Goal: Task Accomplishment & Management: Complete application form

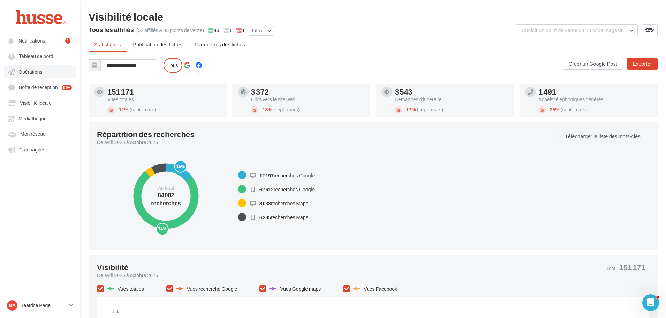
click at [27, 72] on span "Opérations" at bounding box center [30, 72] width 24 height 6
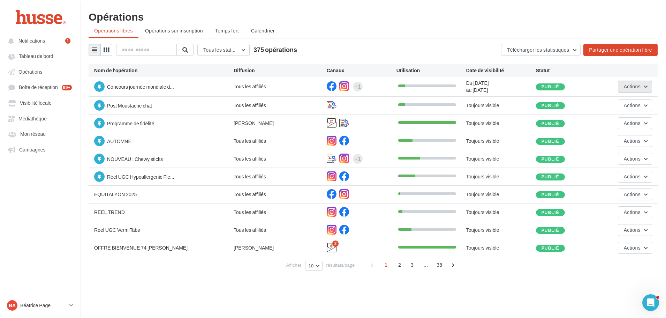
click at [637, 86] on span "Actions" at bounding box center [632, 86] width 17 height 6
click at [618, 104] on button "Editer" at bounding box center [615, 103] width 75 height 18
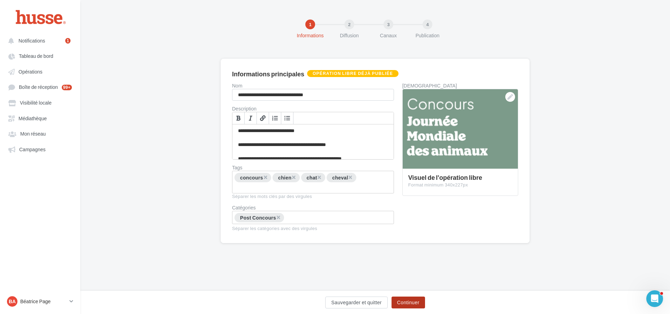
click at [409, 303] on button "Continuer" at bounding box center [408, 303] width 33 height 12
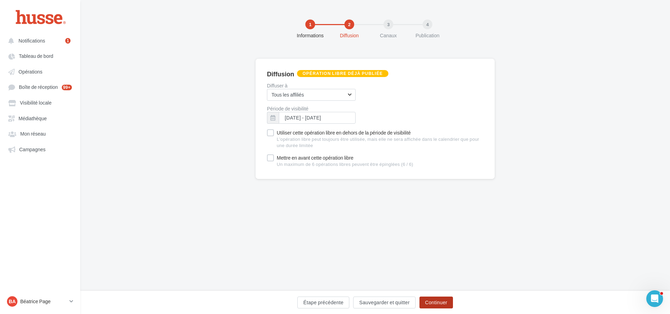
click at [433, 305] on button "Continuer" at bounding box center [435, 303] width 33 height 12
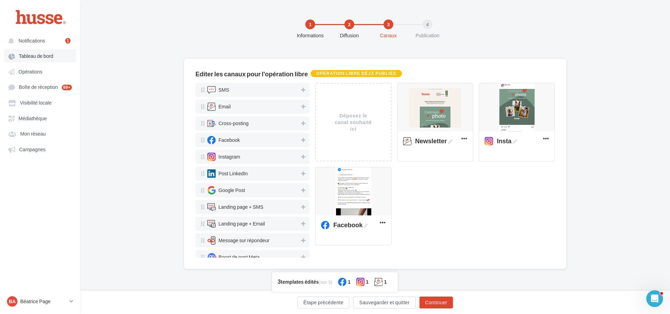
click at [44, 55] on span "Tableau de bord" at bounding box center [36, 56] width 35 height 6
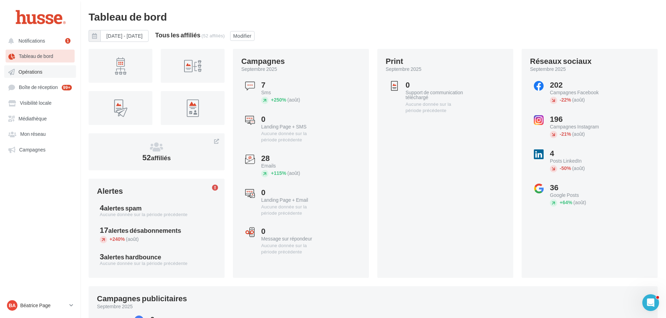
click at [38, 69] on span "Opérations" at bounding box center [30, 72] width 24 height 6
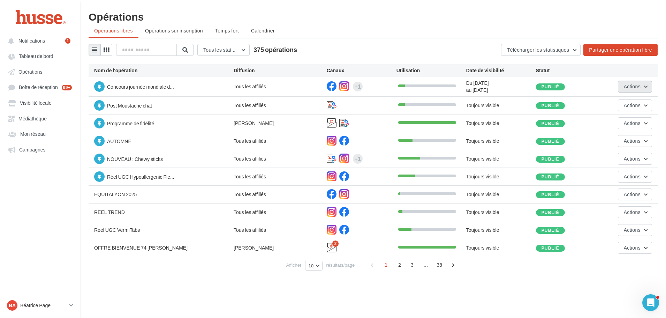
click at [649, 87] on button "Actions" at bounding box center [635, 87] width 34 height 12
click at [488, 14] on div "Opérations" at bounding box center [373, 16] width 569 height 10
click at [500, 12] on div "Opérations" at bounding box center [373, 16] width 569 height 10
drag, startPoint x: 644, startPoint y: 87, endPoint x: 639, endPoint y: 88, distance: 5.4
click at [643, 87] on button "Actions" at bounding box center [635, 87] width 34 height 12
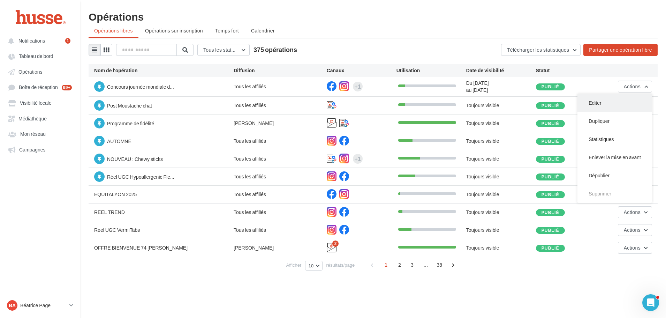
click at [616, 103] on button "Editer" at bounding box center [615, 103] width 75 height 18
click at [636, 85] on span "Actions" at bounding box center [632, 86] width 17 height 6
click at [605, 141] on button "Statistiques" at bounding box center [615, 139] width 75 height 18
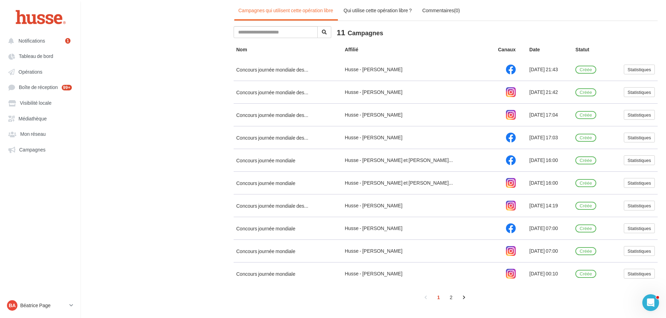
scroll to position [336, 0]
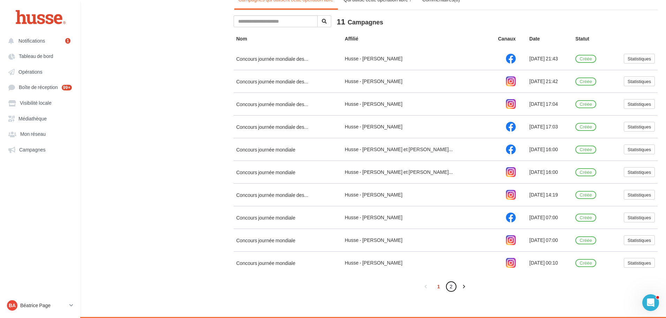
drag, startPoint x: 452, startPoint y: 290, endPoint x: 462, endPoint y: 263, distance: 27.9
click at [452, 289] on link "2" at bounding box center [451, 286] width 11 height 11
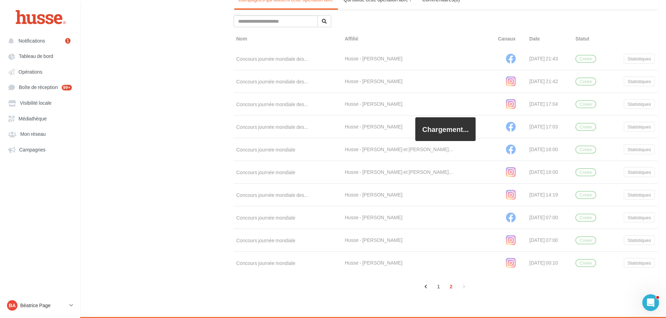
scroll to position [132, 0]
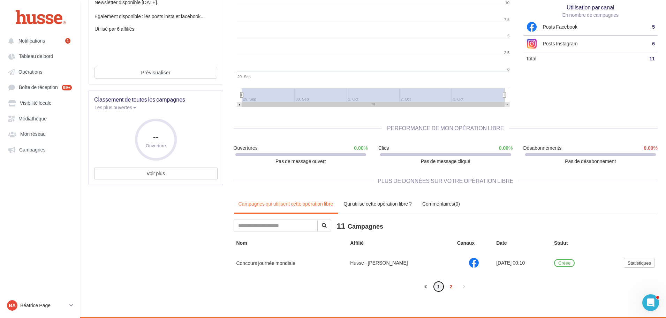
click at [438, 286] on link "1" at bounding box center [438, 286] width 11 height 11
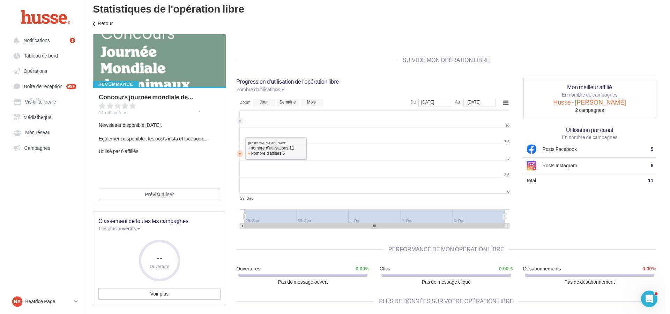
scroll to position [0, 0]
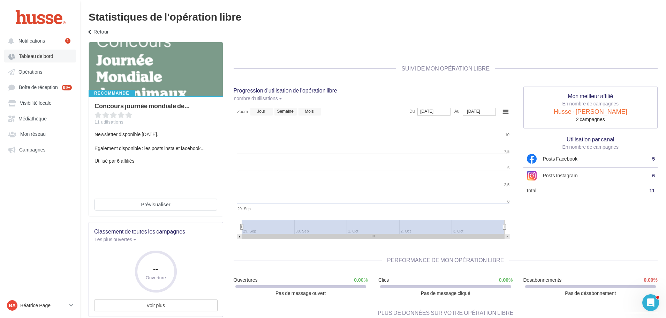
click at [38, 56] on span "Tableau de bord" at bounding box center [36, 56] width 35 height 6
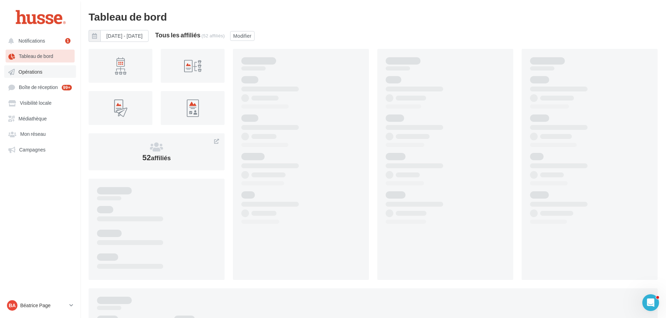
click at [33, 71] on span "Opérations" at bounding box center [30, 72] width 24 height 6
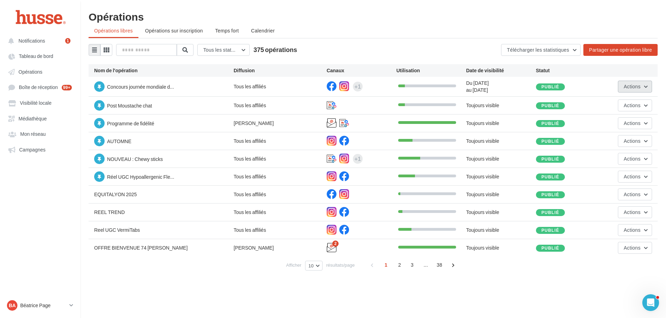
click at [638, 86] on span "Actions" at bounding box center [632, 86] width 17 height 6
click at [627, 105] on button "Editer" at bounding box center [615, 103] width 75 height 18
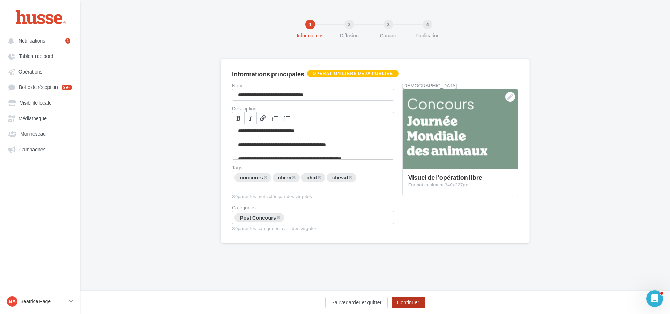
click at [407, 303] on button "Continuer" at bounding box center [408, 303] width 33 height 12
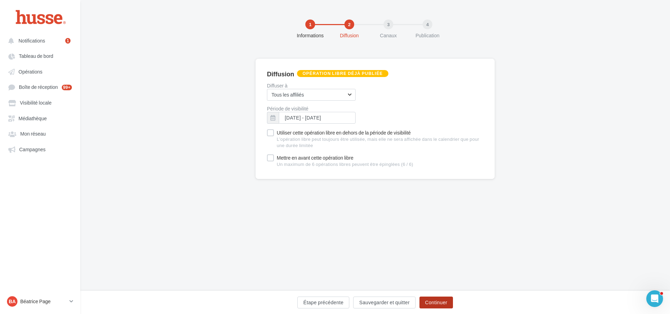
click at [440, 302] on button "Continuer" at bounding box center [435, 303] width 33 height 12
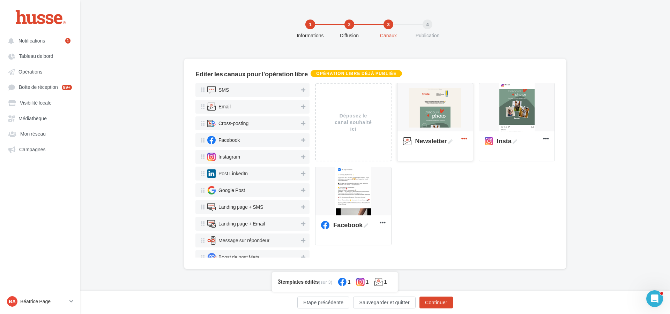
click at [462, 139] on icon at bounding box center [464, 138] width 17 height 17
click at [477, 156] on button "Editer" at bounding box center [495, 154] width 70 height 18
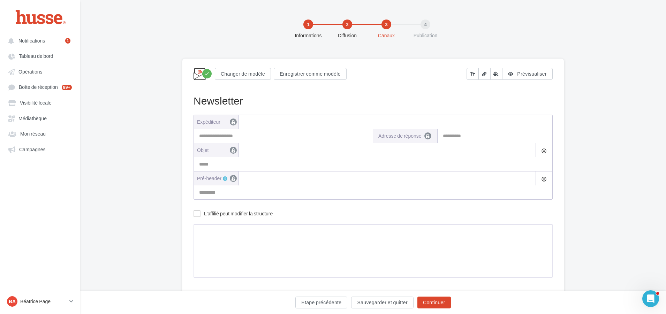
type input "**********"
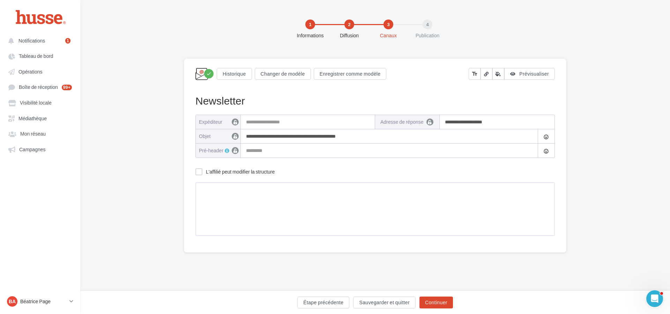
type input "**********"
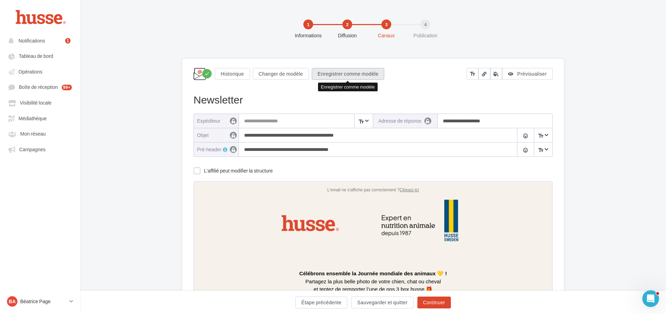
click at [348, 73] on button "Enregistrer comme modèle" at bounding box center [348, 74] width 73 height 12
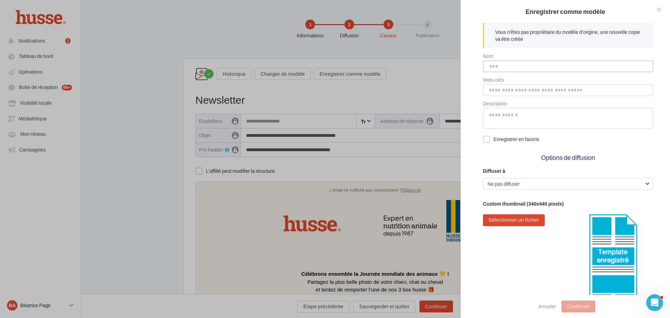
click at [504, 63] on input "Nom" at bounding box center [568, 66] width 170 height 12
type input "*******"
click at [580, 309] on button "Confirmer" at bounding box center [578, 306] width 34 height 12
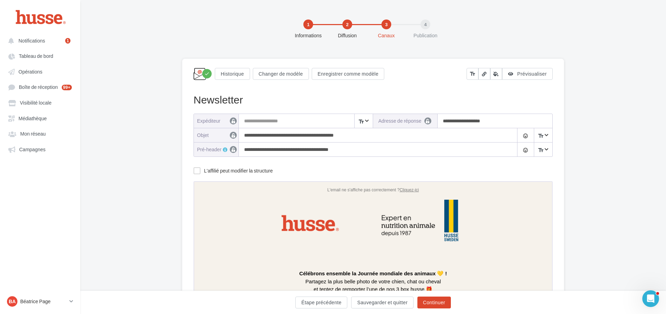
click at [421, 74] on div "check Historique Changer de modèle Enregistrer comme modèle" at bounding box center [330, 73] width 273 height 13
click at [29, 149] on span "Campagnes" at bounding box center [32, 150] width 27 height 6
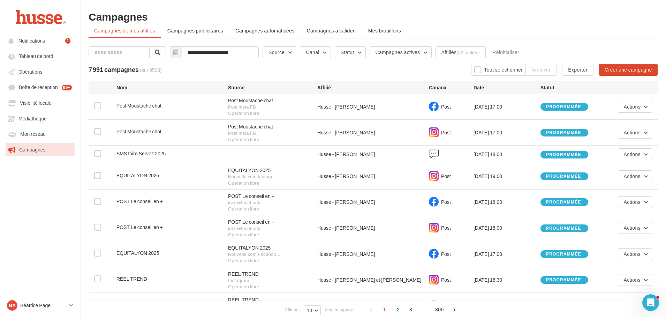
click at [34, 150] on span "Campagnes" at bounding box center [32, 150] width 27 height 6
click at [36, 134] on span "Mon réseau" at bounding box center [32, 134] width 25 height 6
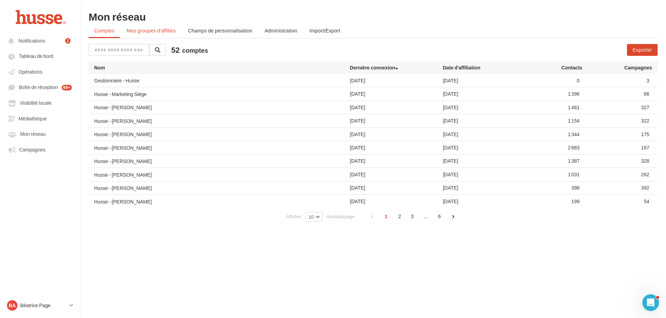
click at [148, 31] on span "Mes groupes d'affiliés" at bounding box center [151, 31] width 49 height 6
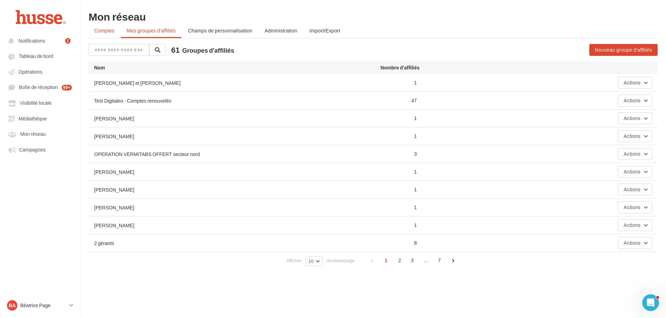
click at [104, 30] on span "Comptes" at bounding box center [104, 31] width 20 height 6
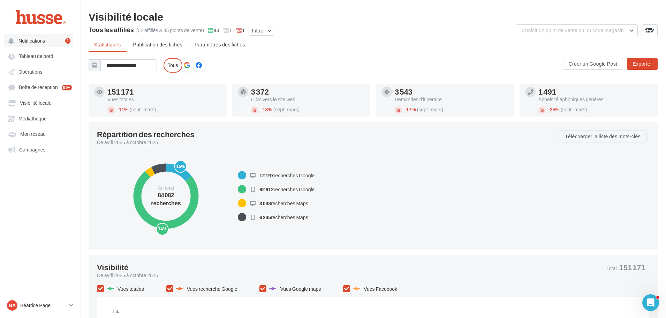
click at [42, 37] on button "Notifications 1" at bounding box center [38, 40] width 69 height 13
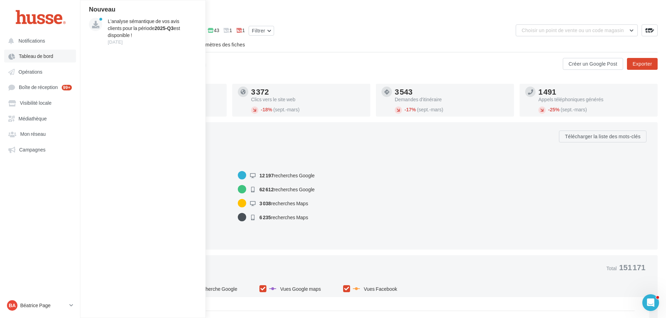
click at [34, 61] on link "Tableau de bord" at bounding box center [40, 56] width 72 height 13
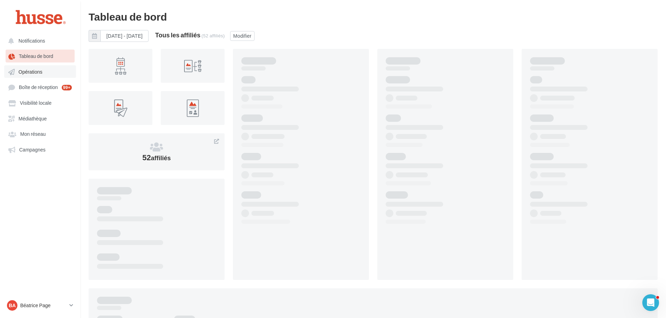
click at [33, 73] on span "Opérations" at bounding box center [30, 72] width 24 height 6
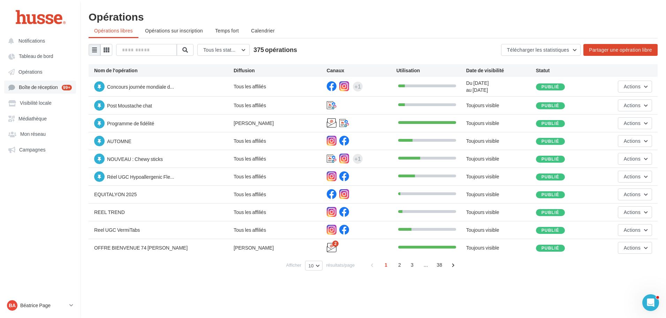
click at [44, 88] on span "Boîte de réception" at bounding box center [38, 87] width 39 height 6
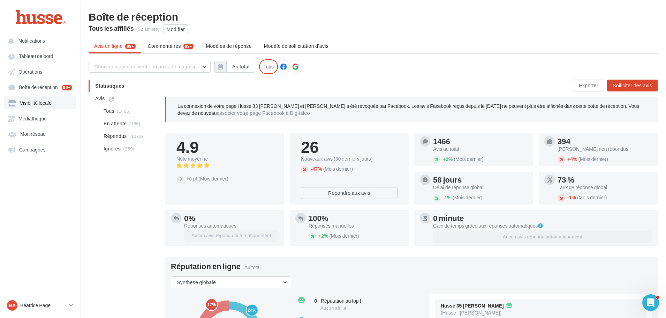
click at [37, 101] on span "Visibilité locale" at bounding box center [36, 103] width 32 height 6
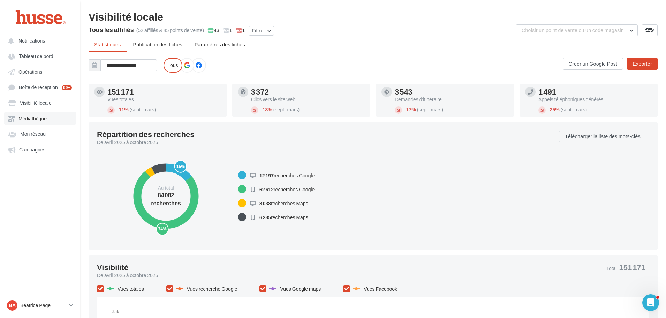
click at [40, 117] on span "Médiathèque" at bounding box center [32, 119] width 28 height 6
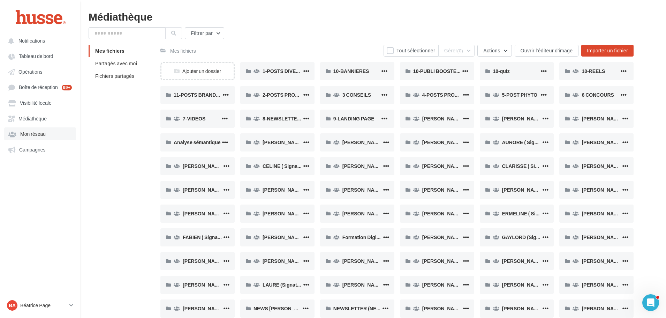
click at [37, 131] on span "Mon réseau" at bounding box center [32, 134] width 25 height 6
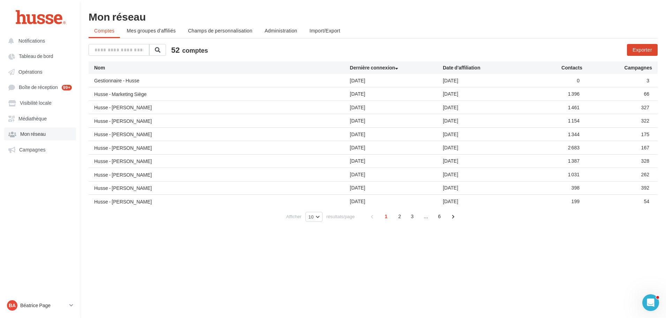
click at [38, 135] on span "Mon réseau" at bounding box center [32, 134] width 25 height 6
click at [144, 30] on span "Mes groupes d'affiliés" at bounding box center [151, 31] width 49 height 6
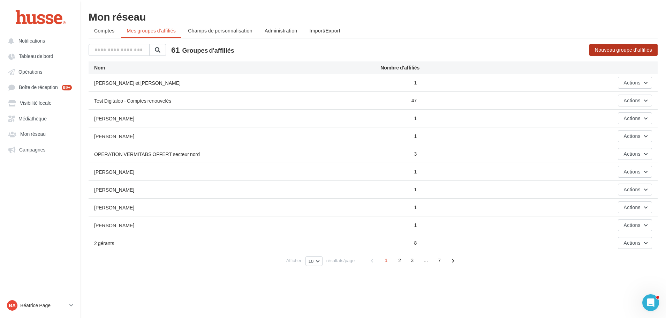
click at [624, 48] on button "Nouveau groupe d'affiliés" at bounding box center [624, 50] width 68 height 12
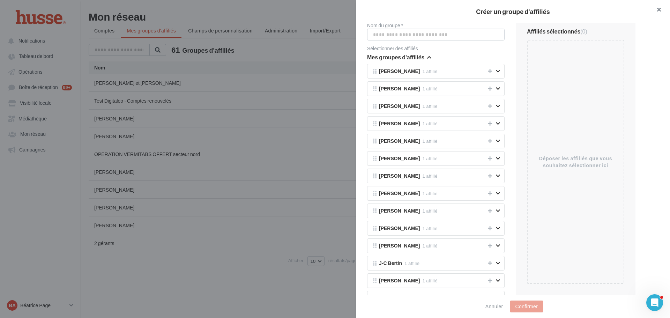
click at [660, 6] on button "button" at bounding box center [656, 10] width 28 height 21
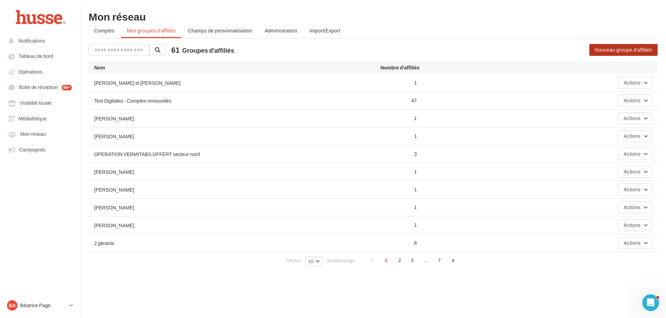
click at [622, 50] on button "Nouveau groupe d'affiliés" at bounding box center [624, 50] width 68 height 12
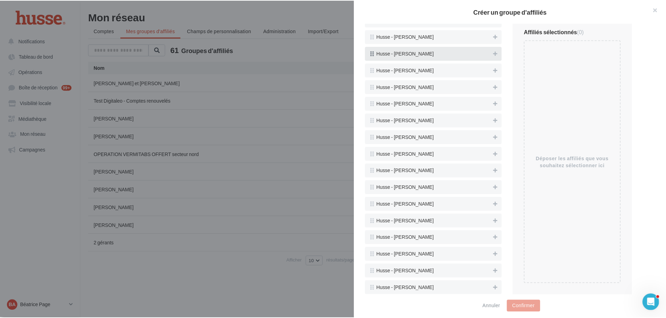
scroll to position [1047, 0]
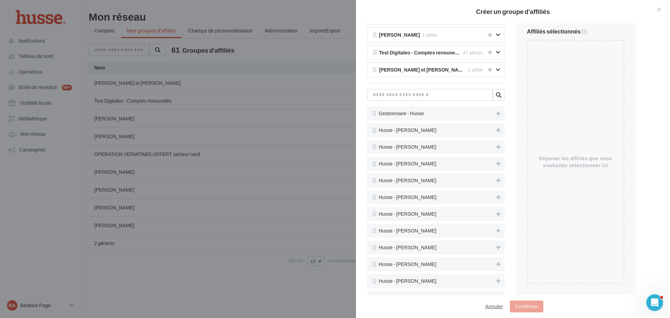
click at [494, 305] on button "Annuler" at bounding box center [494, 306] width 23 height 8
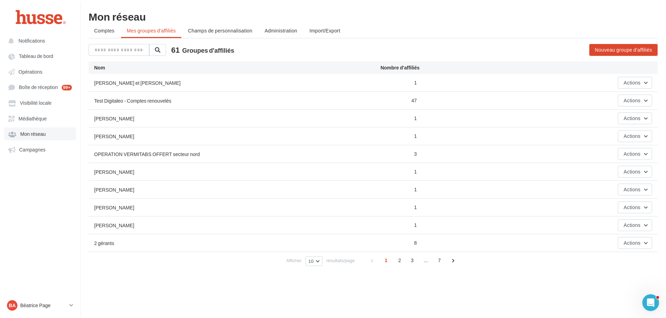
click at [40, 133] on span "Mon réseau" at bounding box center [32, 134] width 25 height 6
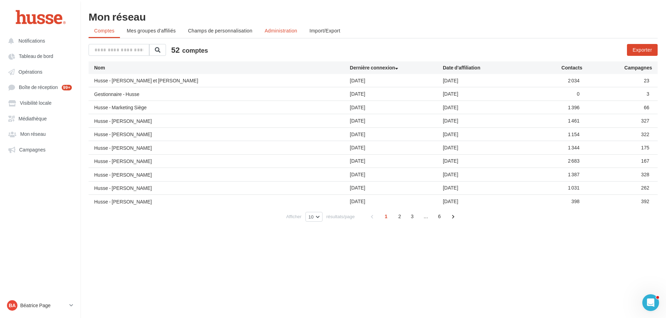
click at [285, 29] on span "Administration" at bounding box center [281, 31] width 33 height 6
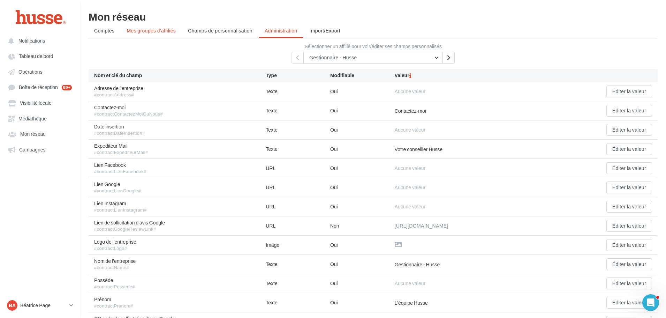
click at [155, 30] on span "Mes groupes d'affiliés" at bounding box center [151, 31] width 49 height 6
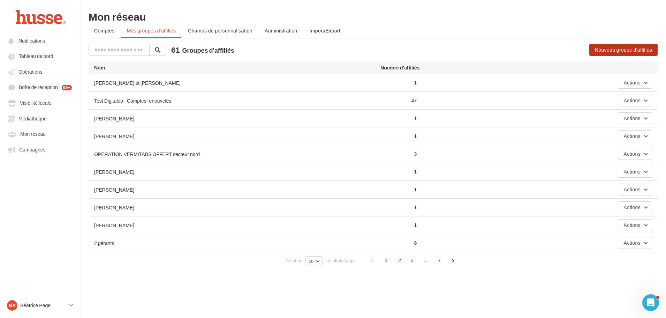
click at [619, 50] on button "Nouveau groupe d'affiliés" at bounding box center [624, 50] width 68 height 12
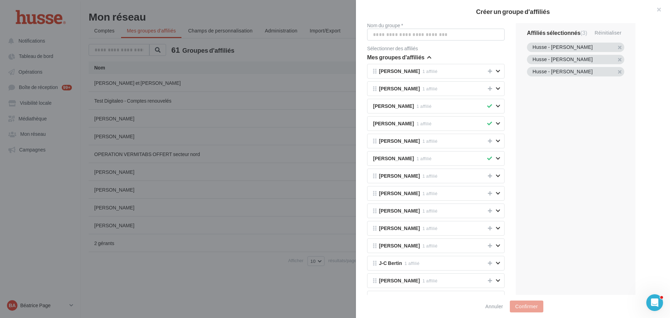
click at [670, 71] on div "Nom du groupe * Sélectionner des affiliés Mes groupes d'affiliés Franck Tuvache…" at bounding box center [516, 154] width 320 height 262
click at [459, 12] on h2 "Créer un groupe d'affiliés" at bounding box center [513, 11] width 292 height 6
click at [496, 306] on button "Annuler" at bounding box center [494, 306] width 23 height 8
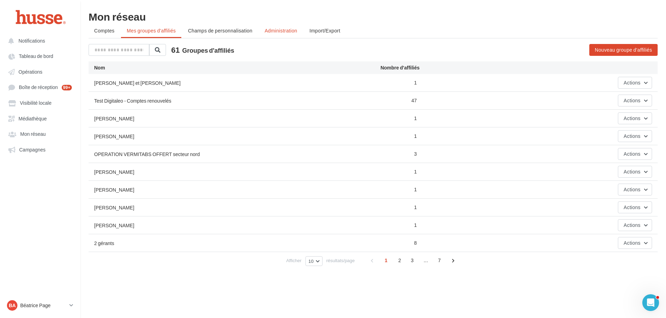
click at [291, 31] on span "Administration" at bounding box center [281, 31] width 33 height 6
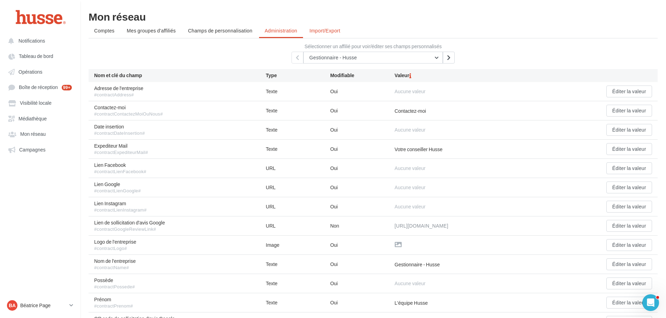
click at [330, 30] on span "Import/Export" at bounding box center [325, 31] width 31 height 6
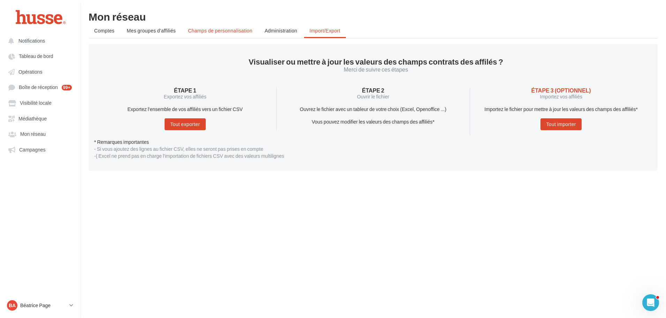
drag, startPoint x: 219, startPoint y: 28, endPoint x: 172, endPoint y: 30, distance: 47.5
click at [219, 28] on span "Champs de personnalisation" at bounding box center [220, 31] width 65 height 6
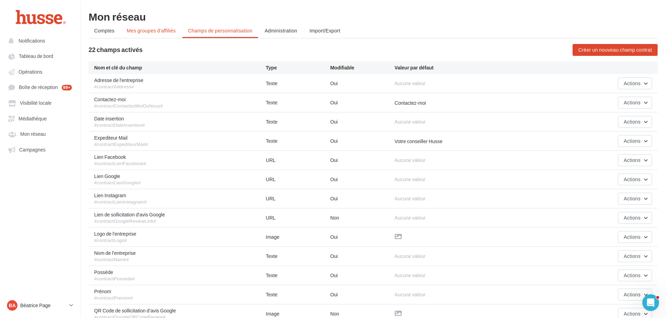
click at [156, 30] on span "Mes groupes d'affiliés" at bounding box center [151, 31] width 49 height 6
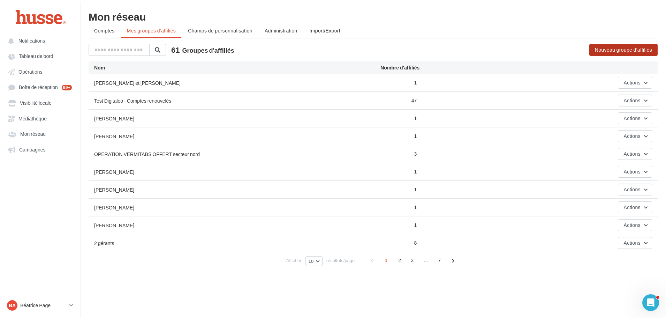
click at [623, 50] on button "Nouveau groupe d'affiliés" at bounding box center [624, 50] width 68 height 12
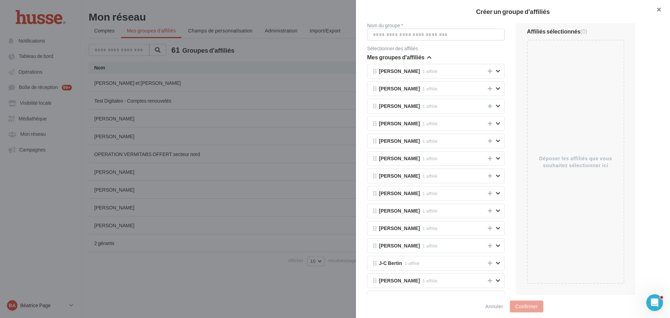
click at [661, 8] on button "button" at bounding box center [656, 10] width 28 height 21
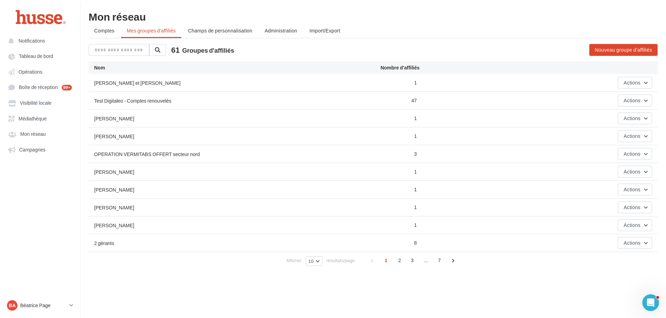
drag, startPoint x: 337, startPoint y: 9, endPoint x: 309, endPoint y: 0, distance: 28.8
click at [336, 9] on html "Notifications Tableau de bord Opérations" at bounding box center [333, 159] width 666 height 318
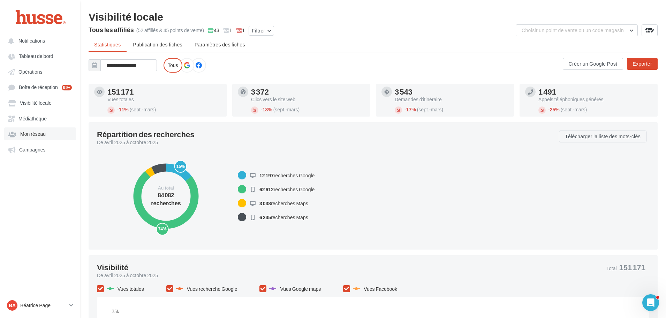
click at [36, 135] on span "Mon réseau" at bounding box center [32, 134] width 25 height 6
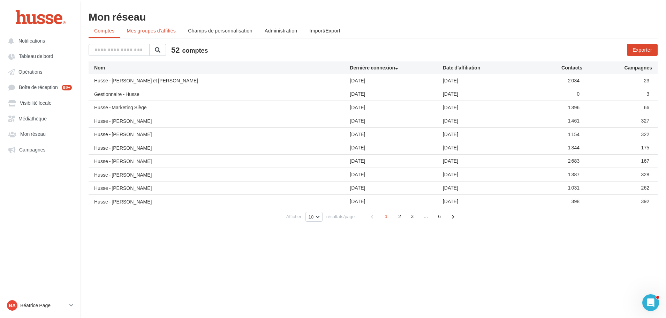
click at [161, 29] on span "Mes groupes d'affiliés" at bounding box center [151, 31] width 49 height 6
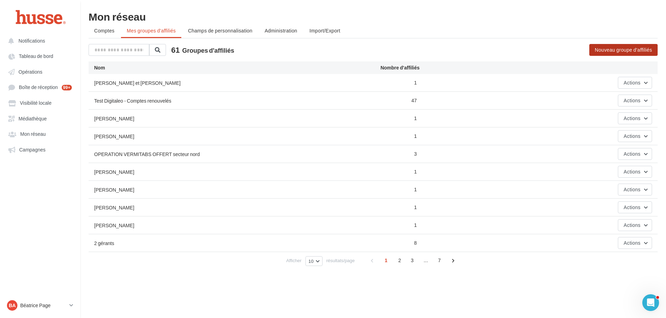
click at [619, 50] on button "Nouveau groupe d'affiliés" at bounding box center [624, 50] width 68 height 12
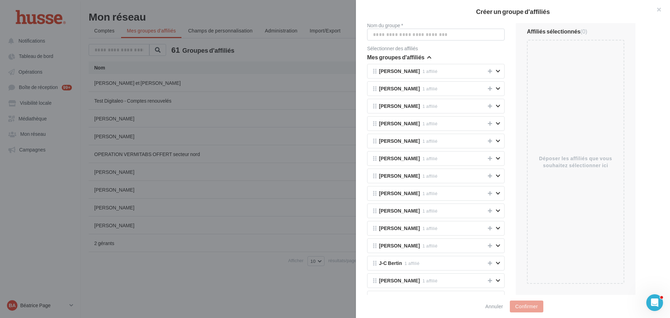
click at [573, 221] on div "Affiliés sélectionnés (0) Déposer les affiliés que vous souhaitez sélectionner …" at bounding box center [576, 159] width 120 height 272
drag, startPoint x: 573, startPoint y: 221, endPoint x: 546, endPoint y: 166, distance: 60.4
click at [573, 220] on div "Affiliés sélectionnés (0) Déposer les affiliés que vous souhaitez sélectionner …" at bounding box center [576, 159] width 120 height 272
click at [661, 9] on button "button" at bounding box center [656, 10] width 28 height 21
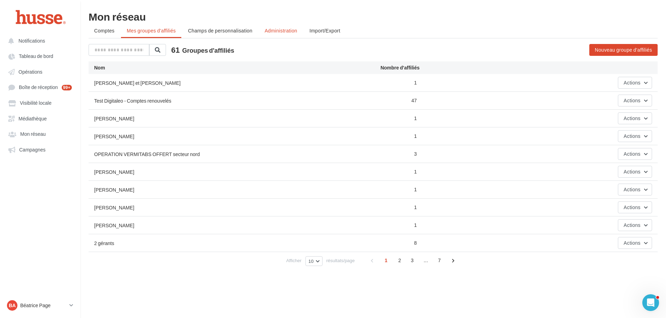
click at [279, 28] on span "Administration" at bounding box center [281, 31] width 33 height 6
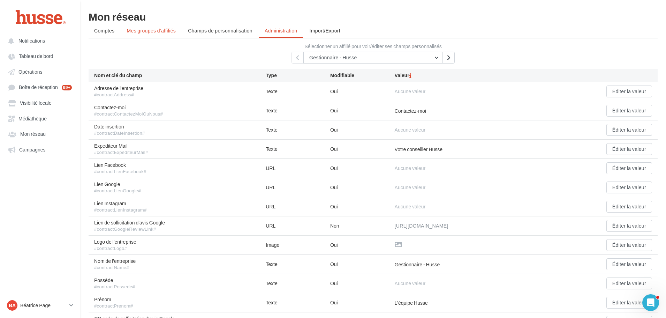
click at [149, 30] on span "Mes groupes d'affiliés" at bounding box center [151, 31] width 49 height 6
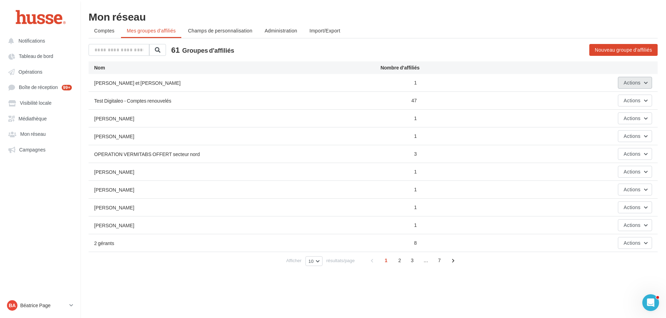
click at [649, 82] on button "Actions" at bounding box center [635, 83] width 34 height 12
click at [491, 37] on ul "Comptes Mes groupes d'affiliés Champs de personnalisation Administration Import…" at bounding box center [373, 31] width 569 height 14
click at [402, 260] on span "2" at bounding box center [399, 260] width 11 height 11
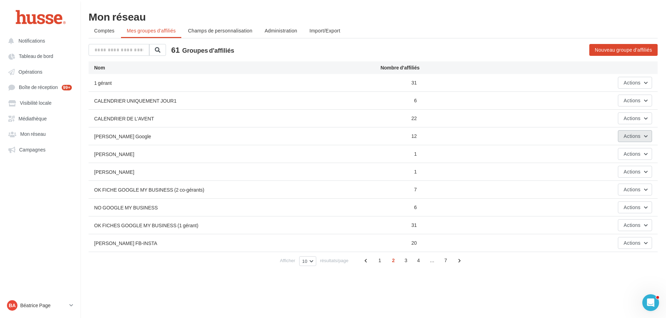
click at [646, 135] on button "Actions" at bounding box center [635, 136] width 34 height 12
click at [618, 151] on button "Editer" at bounding box center [618, 152] width 70 height 18
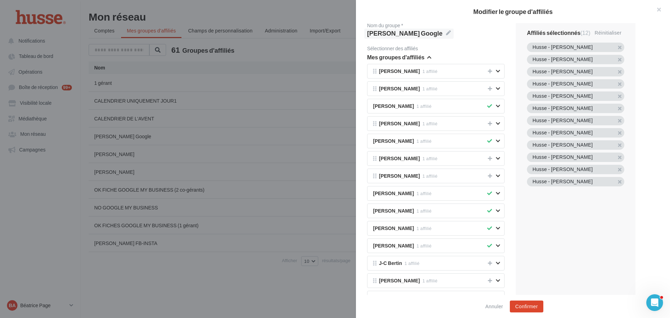
click at [440, 31] on label "PUBLI ANNEE Google" at bounding box center [408, 34] width 89 height 10
click at [0, 0] on textarea "**********" at bounding box center [0, 0] width 0 height 0
click at [373, 35] on textarea "**********" at bounding box center [435, 35] width 137 height 12
type textarea "**********"
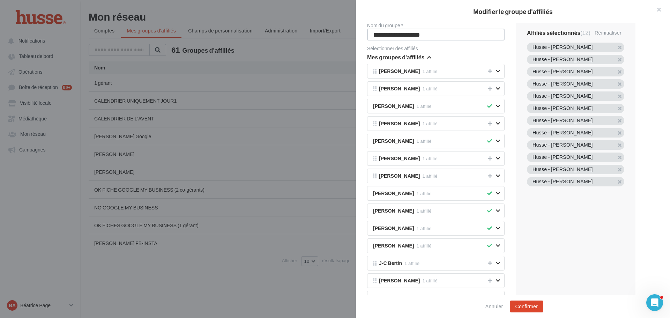
type textarea "**********"
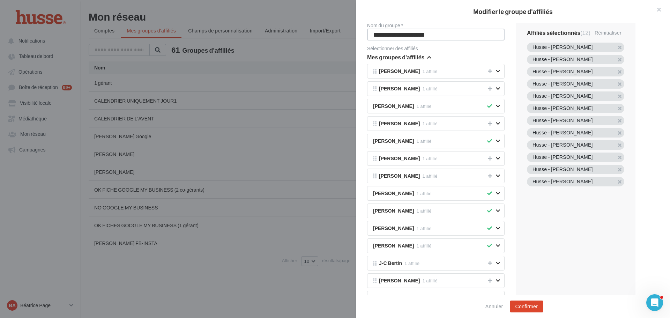
type textarea "**********"
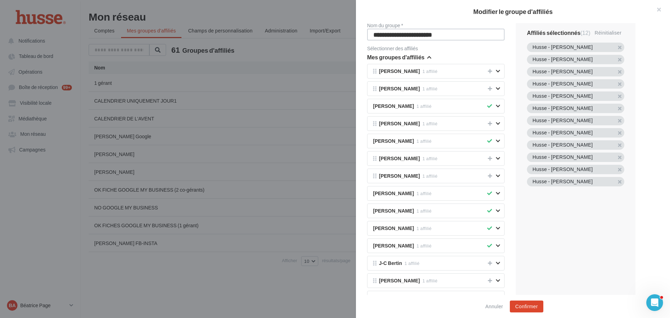
type textarea "**********"
drag, startPoint x: 446, startPoint y: 32, endPoint x: 483, endPoint y: 34, distance: 37.7
click at [483, 34] on textarea "**********" at bounding box center [435, 35] width 137 height 12
type textarea "**********"
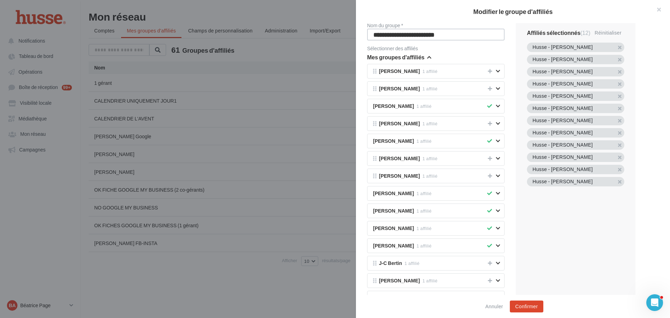
type textarea "**********"
drag, startPoint x: 528, startPoint y: 305, endPoint x: 537, endPoint y: 301, distance: 9.5
click at [529, 305] on button "Confirmer" at bounding box center [527, 306] width 34 height 12
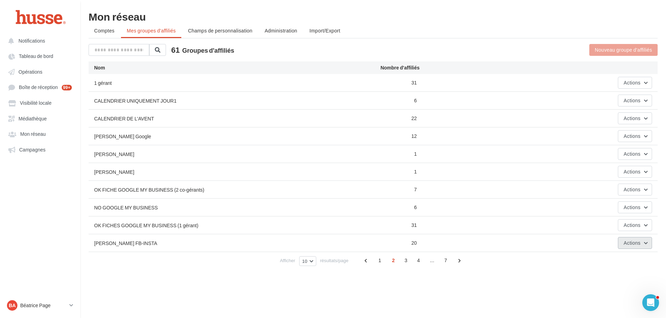
click at [646, 245] on button "Actions" at bounding box center [635, 243] width 34 height 12
drag, startPoint x: 457, startPoint y: 293, endPoint x: 491, endPoint y: 273, distance: 38.8
click at [469, 297] on div "Notifications Tableau de bord Opérations" at bounding box center [333, 170] width 666 height 318
drag, startPoint x: 575, startPoint y: 9, endPoint x: 558, endPoint y: 2, distance: 18.6
click at [577, 9] on html "Notifications Tableau de bord Opérations" at bounding box center [333, 159] width 666 height 318
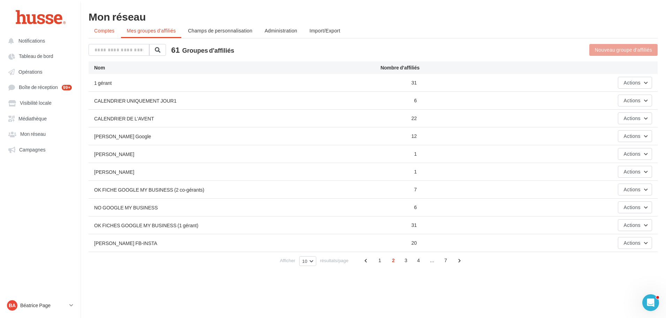
click at [104, 31] on span "Comptes" at bounding box center [104, 31] width 20 height 6
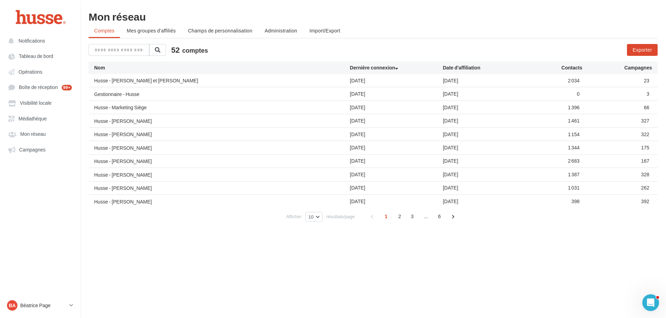
click at [154, 30] on span "Mes groupes d'affiliés" at bounding box center [151, 31] width 49 height 6
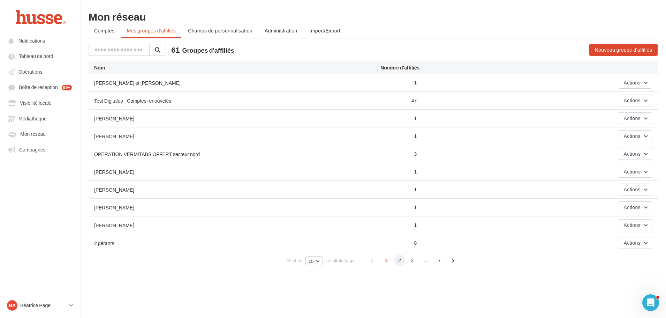
click at [400, 262] on span "2" at bounding box center [399, 260] width 11 height 11
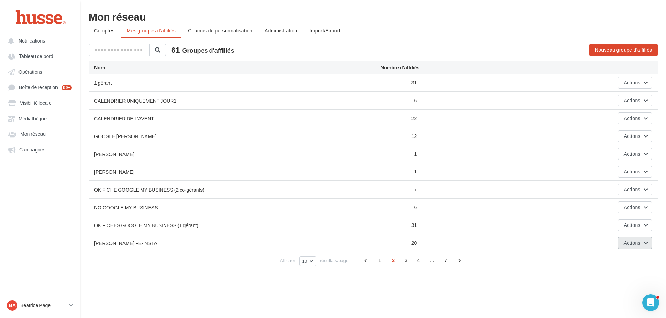
click at [637, 242] on span "Actions" at bounding box center [632, 243] width 17 height 6
click at [615, 254] on button "Editer" at bounding box center [618, 259] width 70 height 18
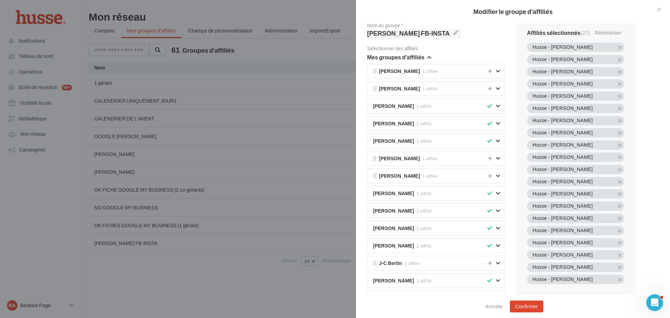
click at [412, 32] on span "PUBLI ANNEE FB-INSTA" at bounding box center [412, 33] width 91 height 9
click at [0, 0] on textarea "**********" at bounding box center [0, 0] width 0 height 0
drag, startPoint x: 417, startPoint y: 34, endPoint x: 366, endPoint y: 32, distance: 51.0
click at [366, 32] on div "**********" at bounding box center [436, 159] width 149 height 272
type textarea "********"
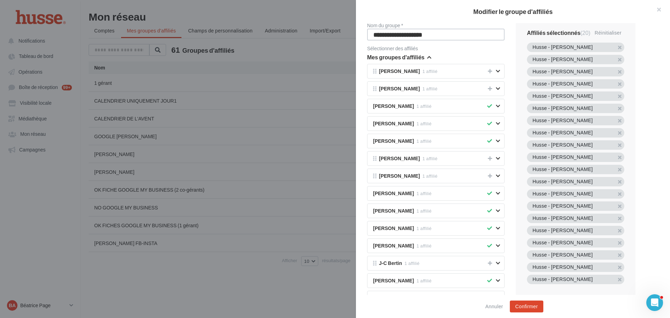
type textarea "********"
click at [417, 31] on textarea "********" at bounding box center [435, 35] width 137 height 12
type textarea "********"
paste textarea "**********"
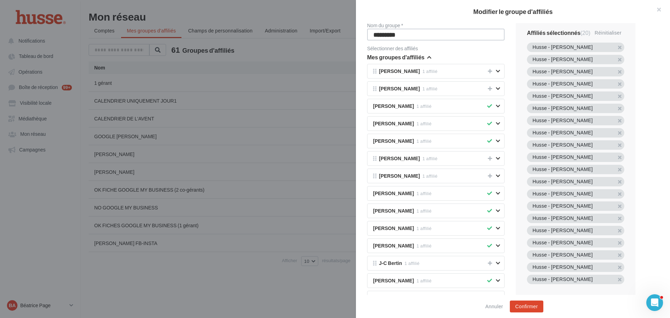
type textarea "**********"
click at [374, 33] on textarea "**********" at bounding box center [435, 35] width 137 height 12
type textarea "**********"
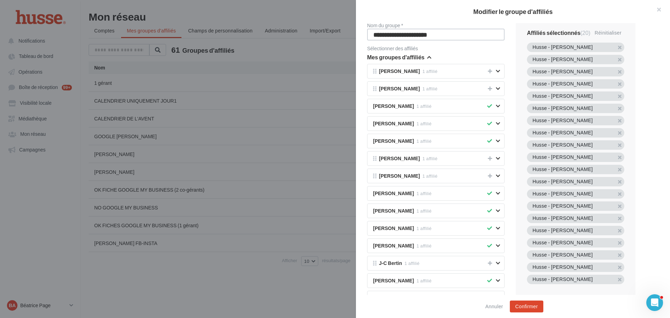
type textarea "**********"
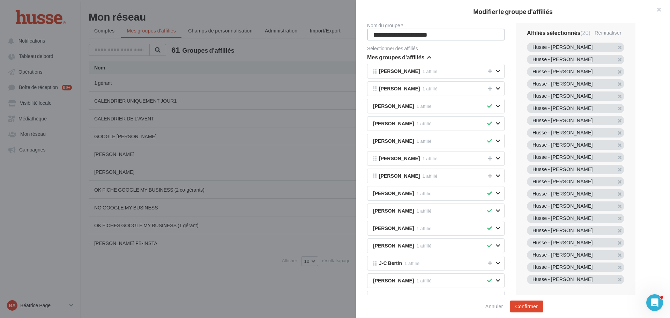
type textarea "**********"
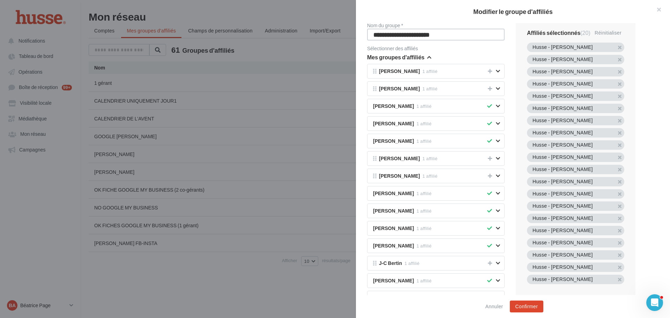
type textarea "**********"
click at [527, 307] on button "Confirmer" at bounding box center [527, 306] width 34 height 12
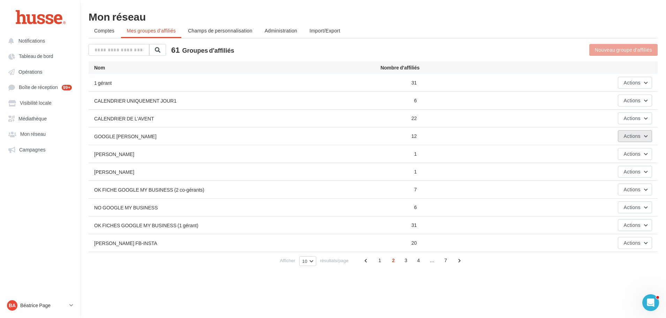
click at [636, 137] on span "Actions" at bounding box center [632, 136] width 17 height 6
click at [461, 16] on div "Mon réseau" at bounding box center [373, 16] width 569 height 10
click at [644, 136] on button "Actions" at bounding box center [635, 136] width 34 height 12
drag, startPoint x: 497, startPoint y: 30, endPoint x: 508, endPoint y: 1, distance: 31.2
click at [499, 30] on ul "Comptes Mes groupes d'affiliés Champs de personnalisation Administration Import…" at bounding box center [373, 31] width 569 height 14
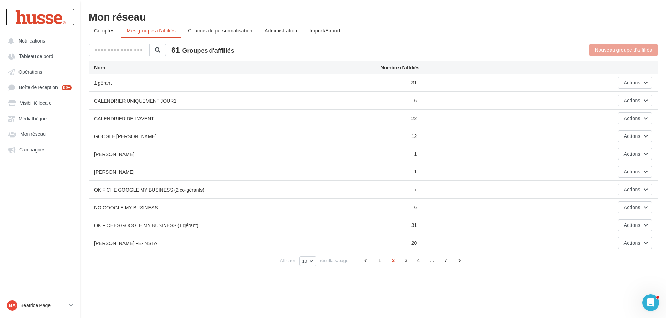
drag, startPoint x: 42, startPoint y: 16, endPoint x: 80, endPoint y: 27, distance: 40.0
click at [42, 16] on div at bounding box center [40, 16] width 56 height 17
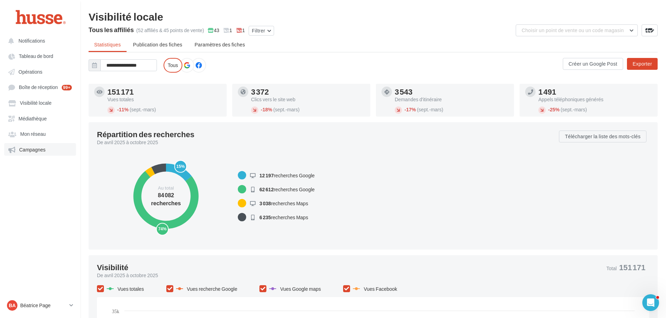
click at [38, 150] on span "Campagnes" at bounding box center [32, 150] width 27 height 6
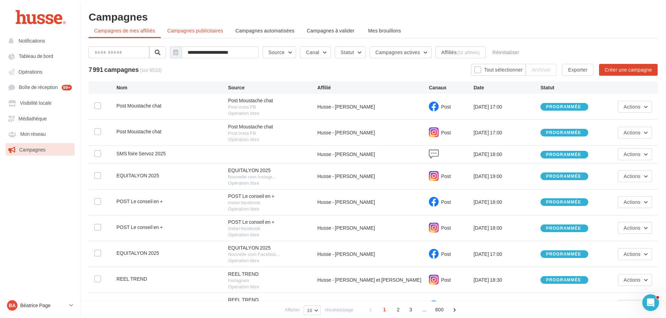
click at [198, 29] on span "Campagnes publicitaires" at bounding box center [195, 31] width 56 height 6
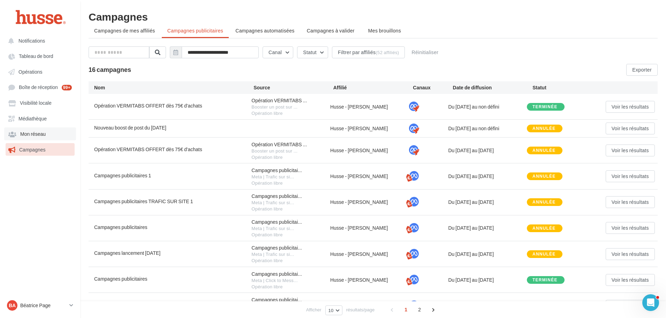
click at [31, 131] on span "Mon réseau" at bounding box center [32, 134] width 25 height 6
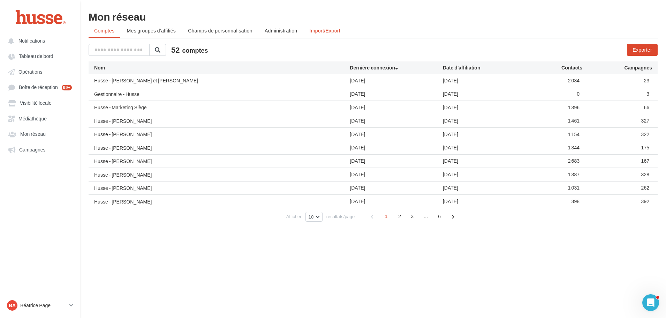
click at [318, 30] on span "Import/Export" at bounding box center [325, 31] width 31 height 6
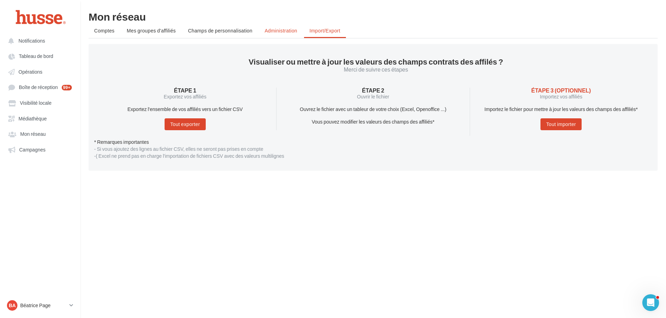
click at [280, 30] on span "Administration" at bounding box center [281, 31] width 33 height 6
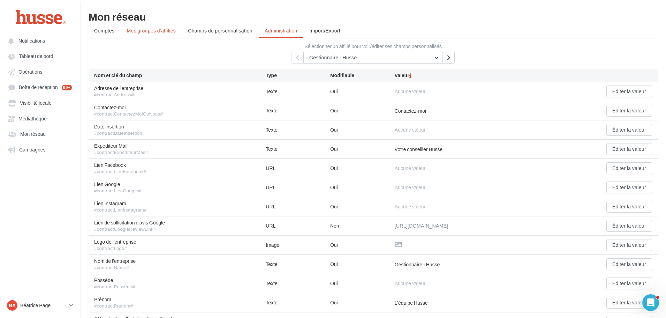
click at [166, 32] on span "Mes groupes d'affiliés" at bounding box center [151, 31] width 49 height 6
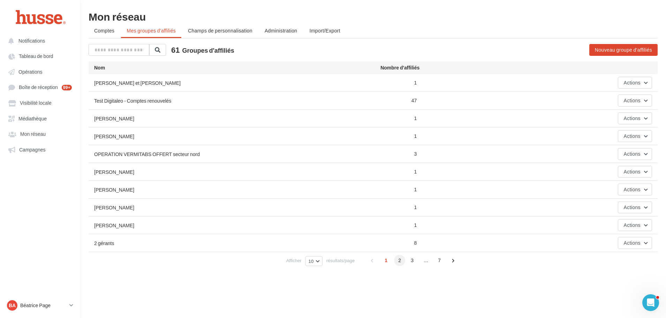
click at [402, 261] on span "2" at bounding box center [399, 260] width 11 height 11
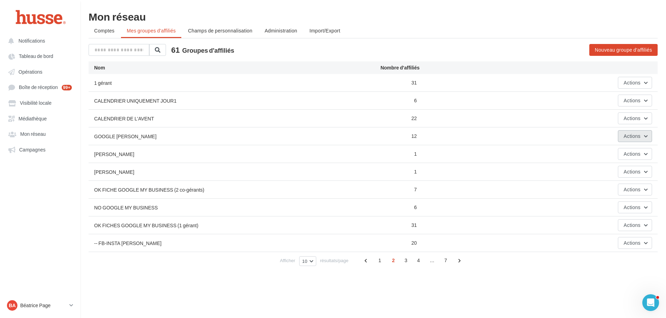
click at [639, 135] on span "Actions" at bounding box center [632, 136] width 17 height 6
click at [607, 150] on button "Editer" at bounding box center [618, 152] width 70 height 18
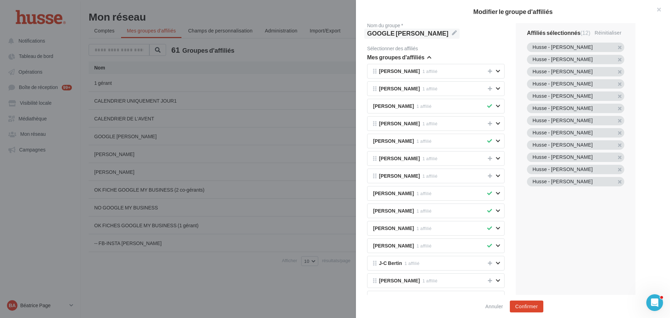
click at [372, 30] on span "GOOGLE PUBLI ANNEE" at bounding box center [412, 33] width 90 height 9
click at [0, 0] on textarea "**********" at bounding box center [0, 0] width 0 height 0
click at [373, 33] on textarea "**********" at bounding box center [435, 35] width 137 height 12
type textarea "**********"
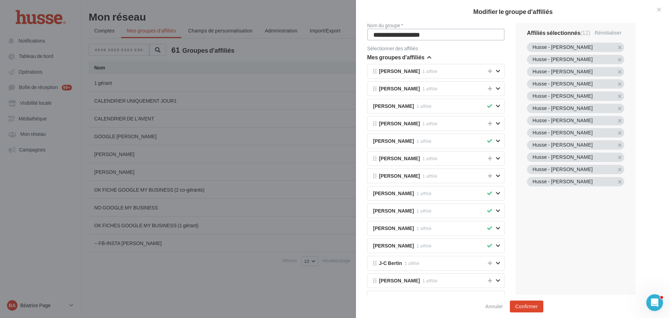
type textarea "**********"
click at [521, 305] on button "Confirmer" at bounding box center [527, 306] width 34 height 12
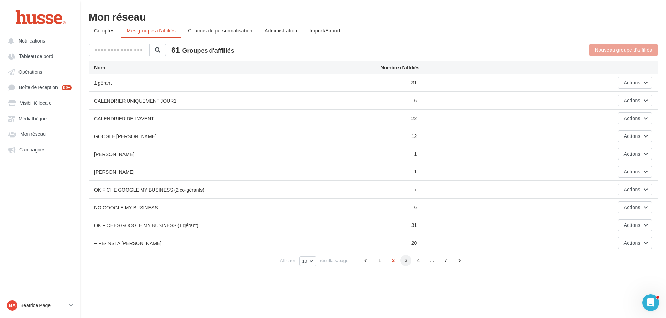
click at [408, 261] on span "3" at bounding box center [406, 260] width 11 height 11
click at [455, 261] on span "7" at bounding box center [452, 260] width 11 height 11
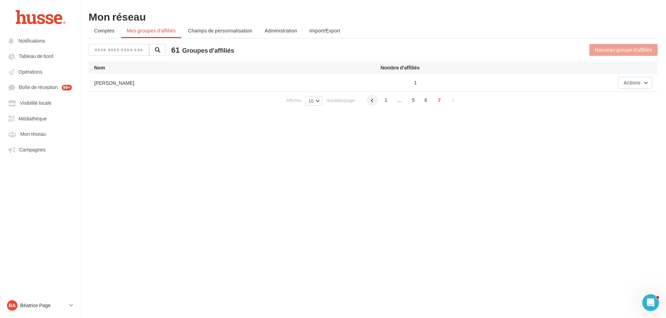
click at [369, 100] on span at bounding box center [372, 100] width 11 height 11
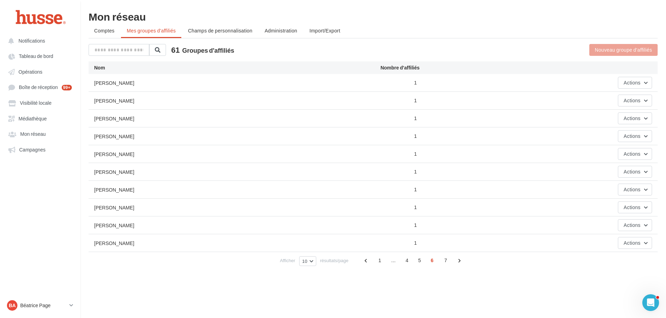
drag, startPoint x: 408, startPoint y: 19, endPoint x: 396, endPoint y: 14, distance: 12.6
click at [409, 19] on div "Mon réseau" at bounding box center [373, 16] width 569 height 10
click at [104, 32] on span "Comptes" at bounding box center [104, 31] width 20 height 6
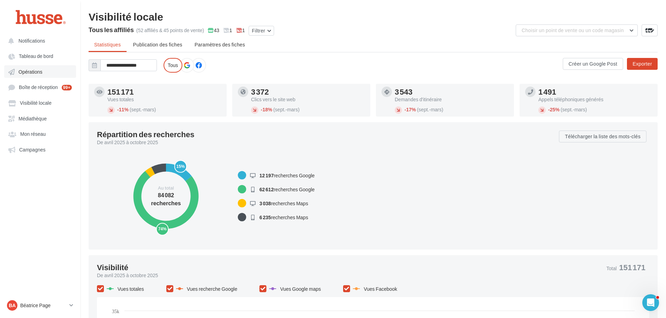
click at [35, 71] on span "Opérations" at bounding box center [30, 72] width 24 height 6
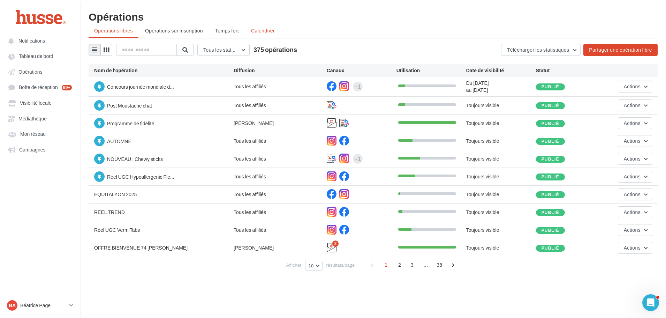
click at [270, 30] on span "Calendrier" at bounding box center [263, 31] width 24 height 6
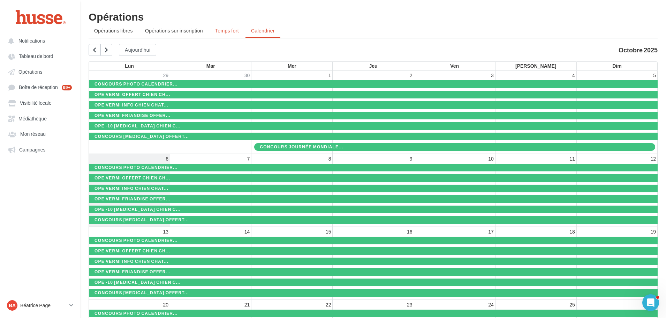
click at [226, 31] on span "Temps fort" at bounding box center [227, 31] width 24 height 6
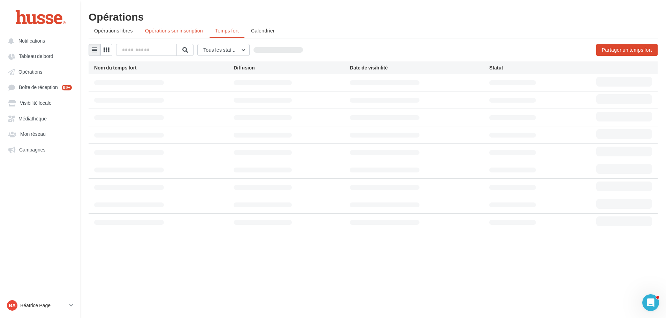
click at [180, 31] on span "Opérations sur inscription" at bounding box center [174, 31] width 58 height 6
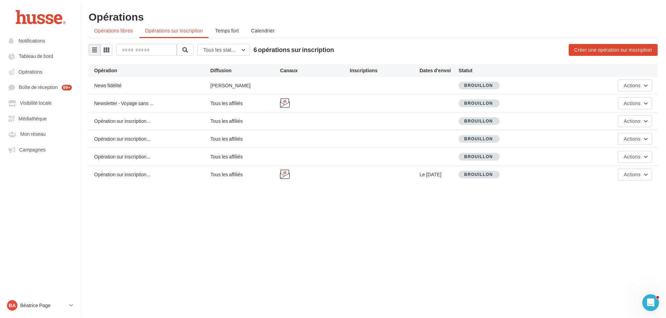
click at [111, 31] on span "Opérations libres" at bounding box center [113, 31] width 39 height 6
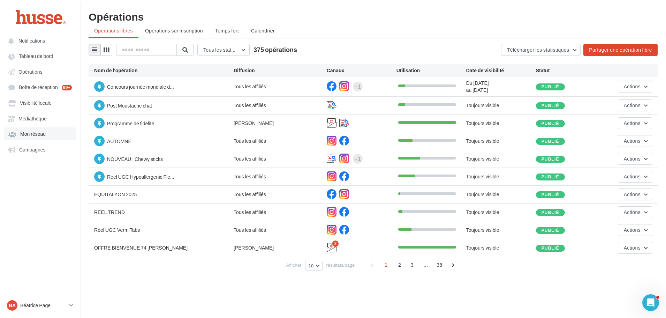
drag, startPoint x: 41, startPoint y: 133, endPoint x: 62, endPoint y: 132, distance: 21.0
click at [42, 133] on span "Mon réseau" at bounding box center [32, 134] width 25 height 6
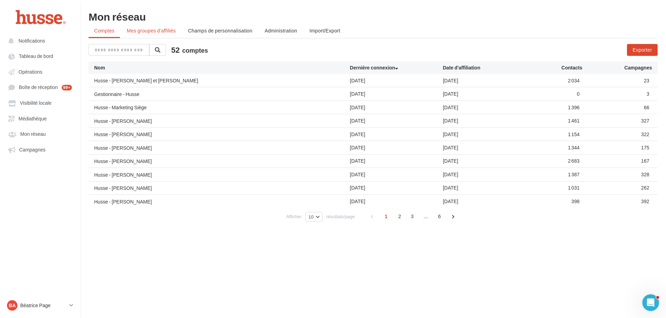
click at [150, 29] on span "Mes groupes d'affiliés" at bounding box center [151, 31] width 49 height 6
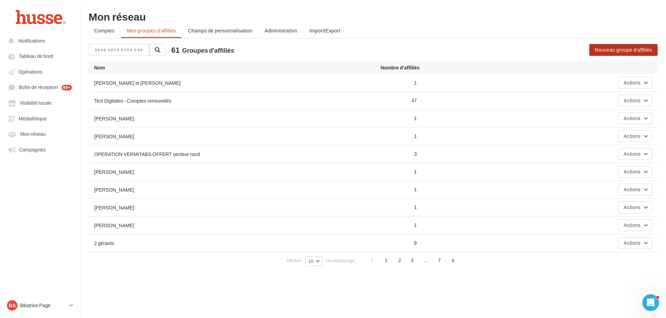
click at [630, 50] on button "Nouveau groupe d'affiliés" at bounding box center [624, 50] width 68 height 12
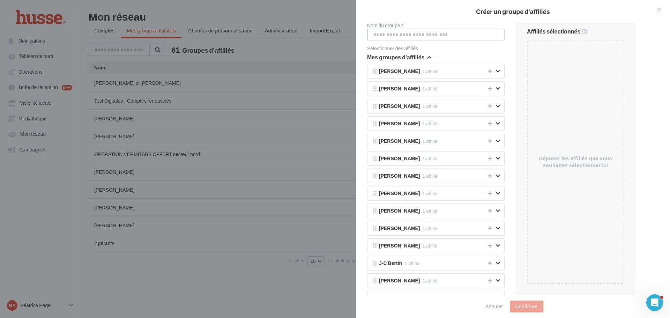
click at [388, 34] on input "Nom du groupe *" at bounding box center [435, 35] width 137 height 12
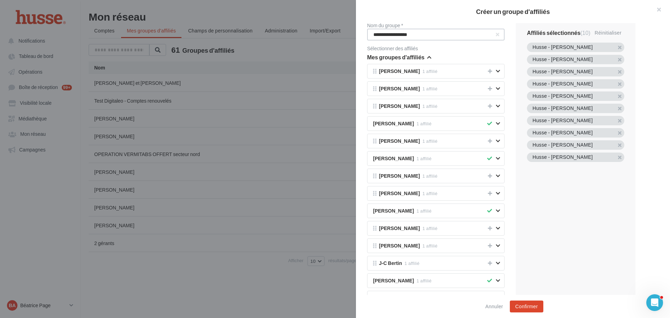
click at [382, 34] on input "**********" at bounding box center [435, 35] width 137 height 12
type input "**********"
click at [533, 306] on button "Confirmer" at bounding box center [527, 306] width 34 height 12
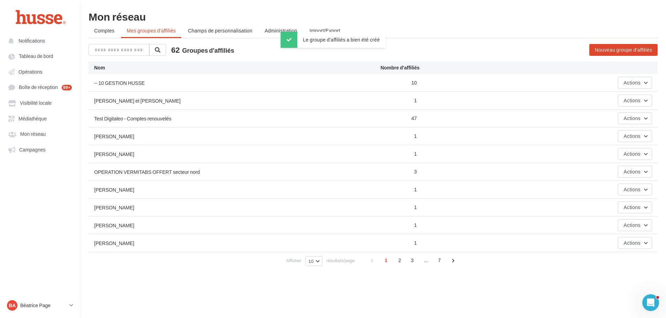
click at [469, 32] on ul "Comptes Mes groupes d'affiliés Champs de personnalisation Administration Import…" at bounding box center [373, 31] width 569 height 14
click at [35, 151] on span "Campagnes" at bounding box center [32, 150] width 27 height 6
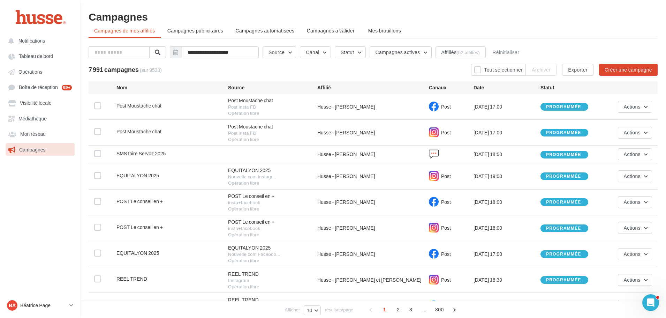
drag, startPoint x: 133, startPoint y: 204, endPoint x: 176, endPoint y: 181, distance: 48.7
click at [158, 202] on div "Post Moustache chat Post Moustache chat Post insta FB Opération libre Husse - S…" at bounding box center [373, 219] width 569 height 251
drag, startPoint x: 261, startPoint y: 73, endPoint x: 253, endPoint y: 69, distance: 8.9
click at [263, 74] on div "7 991 campagnes (sur 9533) Tout sélectionner Archiver Exporter Créer une campag…" at bounding box center [373, 70] width 569 height 12
click at [124, 54] on input "text" at bounding box center [119, 52] width 61 height 12
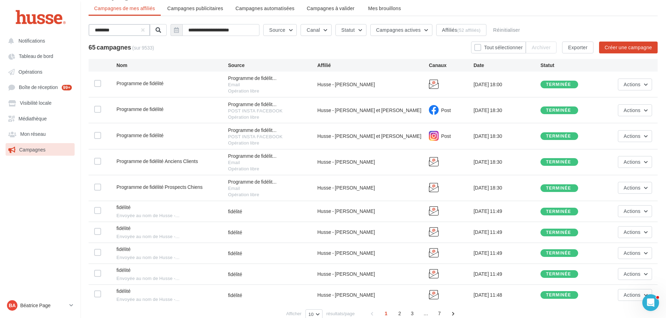
scroll to position [35, 0]
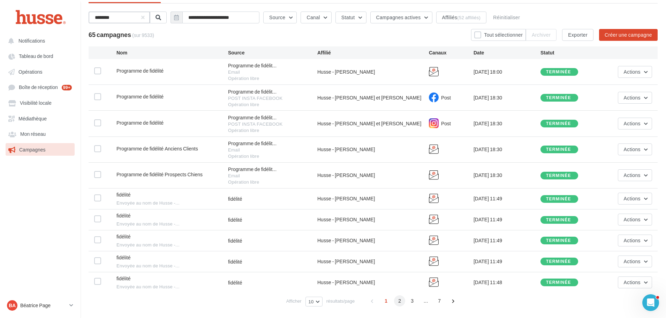
type input "********"
click at [403, 301] on span "2" at bounding box center [399, 300] width 11 height 11
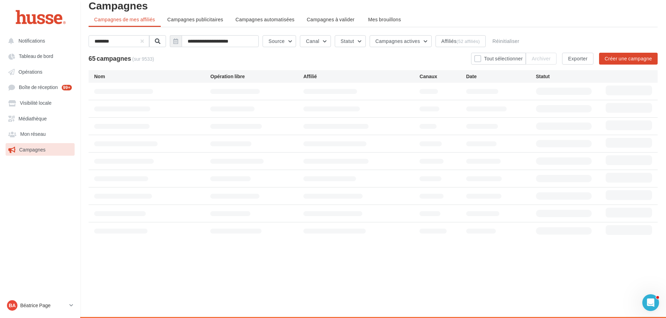
scroll to position [13, 0]
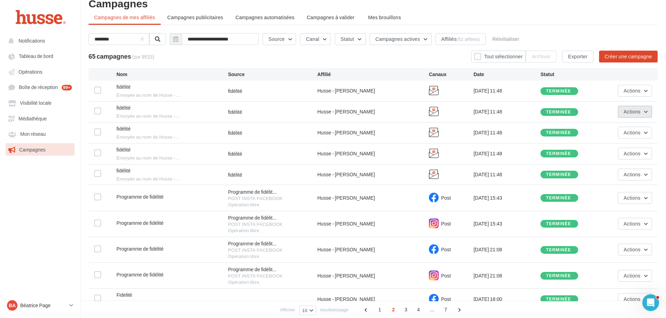
click at [645, 113] on button "Actions" at bounding box center [635, 112] width 34 height 12
click at [618, 126] on button "Voir les résultats" at bounding box center [618, 128] width 70 height 18
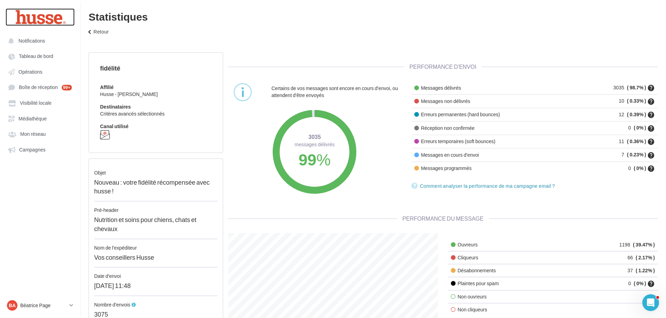
click at [38, 15] on div at bounding box center [40, 16] width 56 height 17
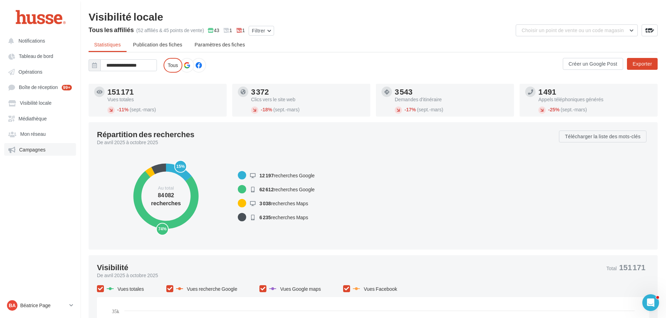
click at [43, 151] on span "Campagnes" at bounding box center [32, 150] width 27 height 6
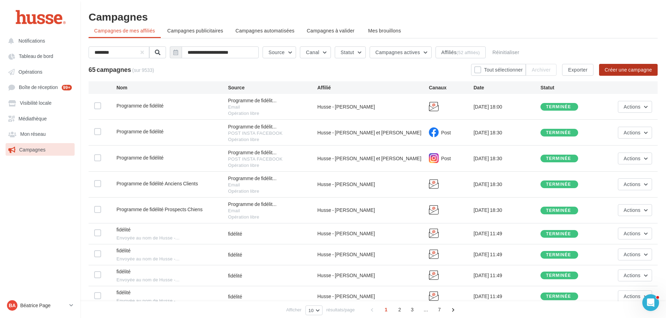
click at [631, 71] on button "Créer une campagne" at bounding box center [628, 70] width 59 height 12
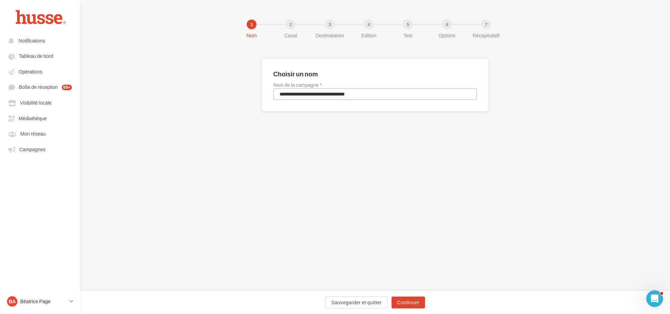
click at [298, 94] on input "**********" at bounding box center [375, 94] width 204 height 12
drag, startPoint x: 304, startPoint y: 93, endPoint x: 352, endPoint y: 90, distance: 48.2
click at [350, 92] on input "**********" at bounding box center [375, 94] width 204 height 12
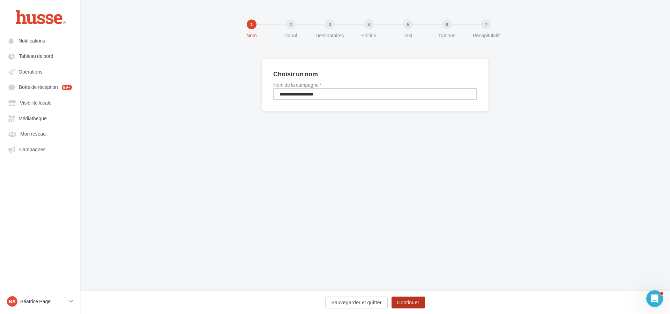
type input "**********"
click at [409, 301] on button "Continuer" at bounding box center [408, 303] width 33 height 12
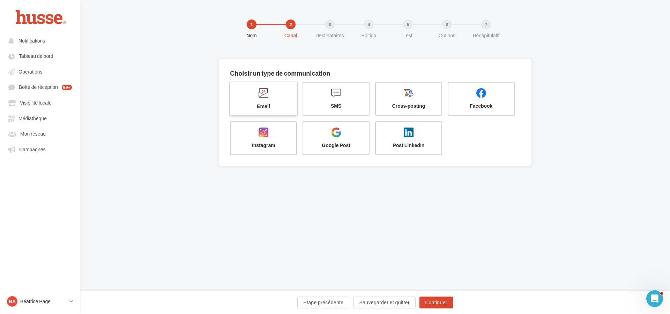
click at [264, 101] on label "Email" at bounding box center [263, 99] width 68 height 35
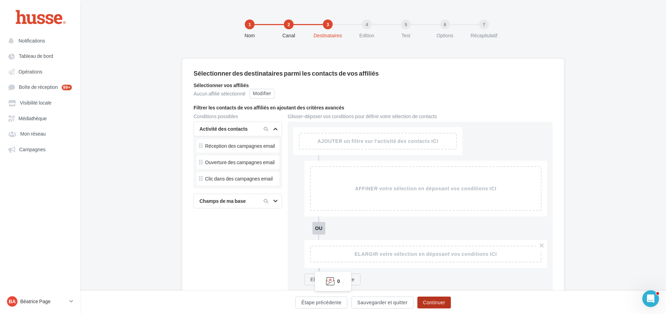
click at [433, 304] on button "Continuer" at bounding box center [434, 303] width 33 height 12
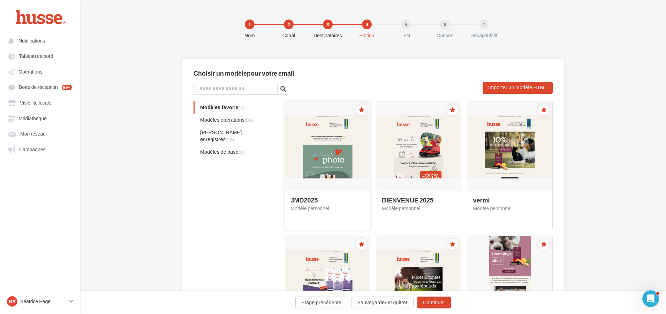
click at [320, 156] on img at bounding box center [327, 147] width 85 height 64
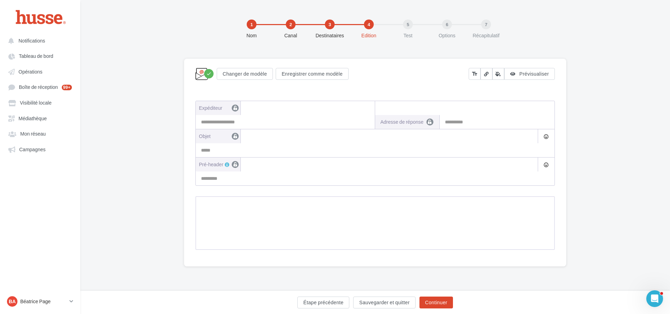
type input "**********"
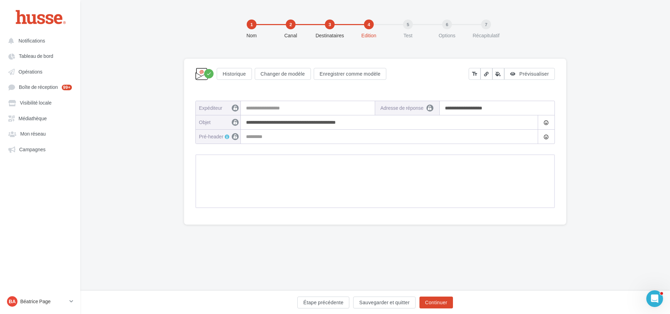
type input "**********"
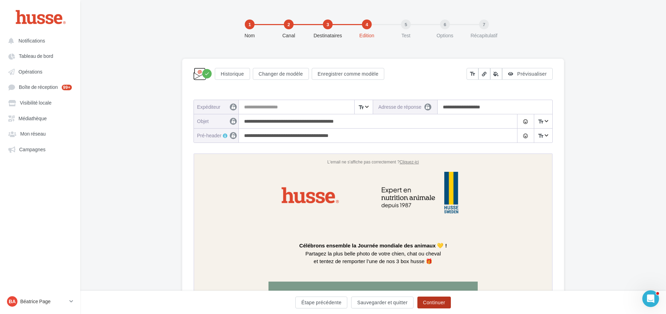
click at [437, 303] on button "Continuer" at bounding box center [434, 303] width 33 height 12
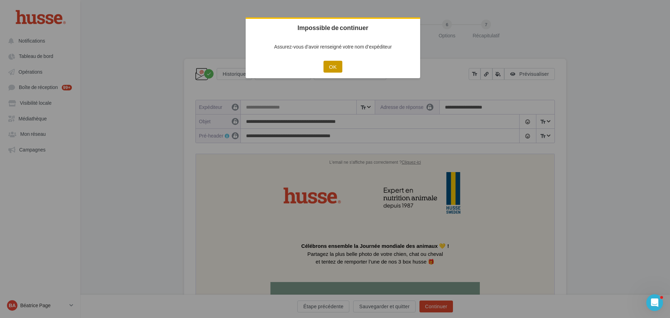
click at [331, 69] on button "OK" at bounding box center [332, 67] width 19 height 12
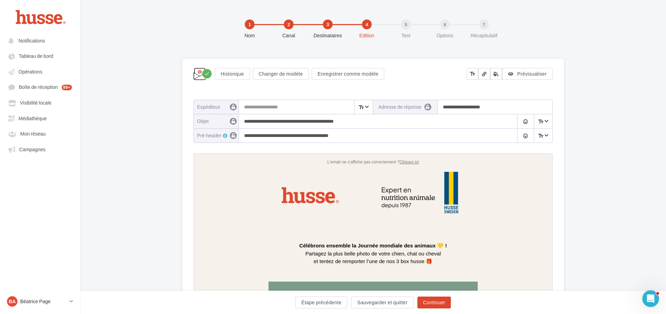
click at [277, 100] on div "**********" at bounding box center [373, 121] width 359 height 43
click at [269, 106] on input "Expéditeur" at bounding box center [306, 107] width 134 height 14
type input "**********"
click at [440, 302] on button "Continuer" at bounding box center [434, 303] width 33 height 12
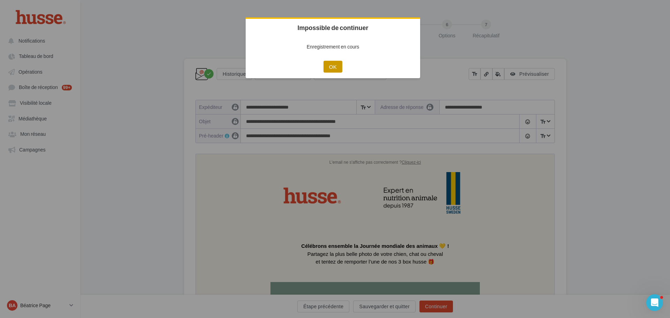
click at [326, 65] on button "OK" at bounding box center [332, 67] width 19 height 12
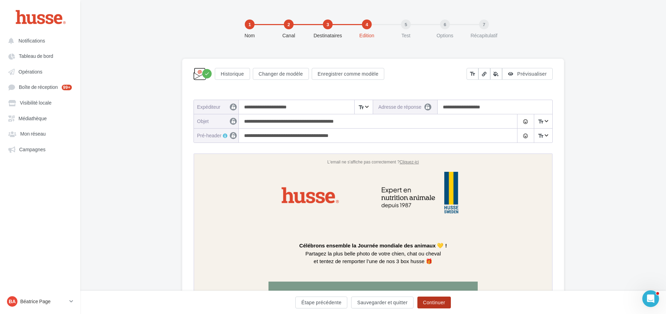
click at [429, 303] on button "Continuer" at bounding box center [434, 303] width 33 height 12
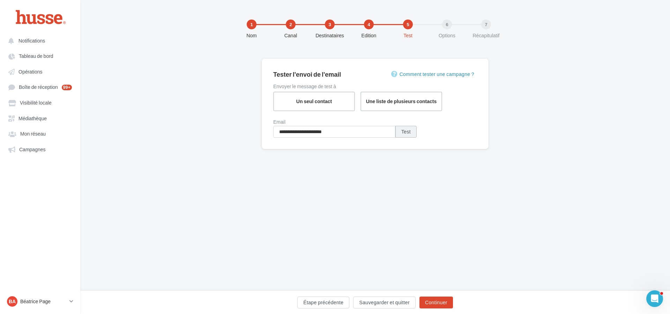
drag, startPoint x: 404, startPoint y: 132, endPoint x: 417, endPoint y: 132, distance: 12.9
click at [404, 132] on button "Test" at bounding box center [405, 132] width 21 height 12
click at [435, 301] on button "Continuer" at bounding box center [435, 303] width 33 height 12
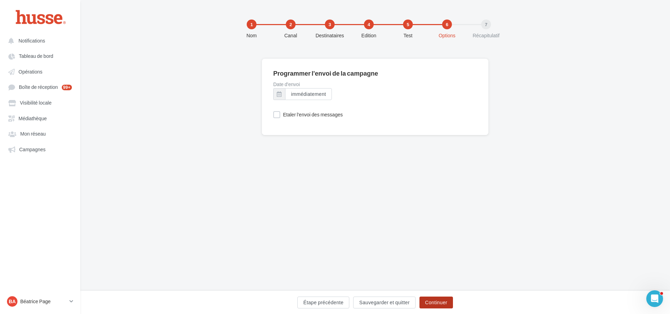
drag, startPoint x: 436, startPoint y: 302, endPoint x: 561, endPoint y: 179, distance: 175.4
click at [436, 302] on button "Continuer" at bounding box center [435, 303] width 33 height 12
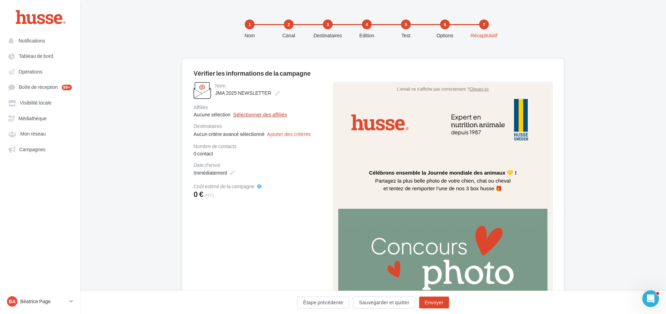
click at [252, 115] on button "Sélectionner des affiliés" at bounding box center [260, 114] width 54 height 5
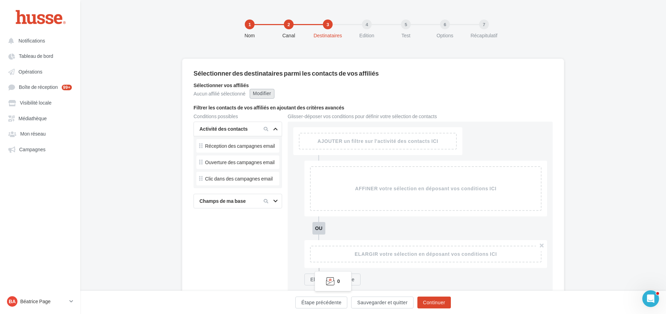
click at [268, 92] on div "Modifier" at bounding box center [262, 94] width 25 height 10
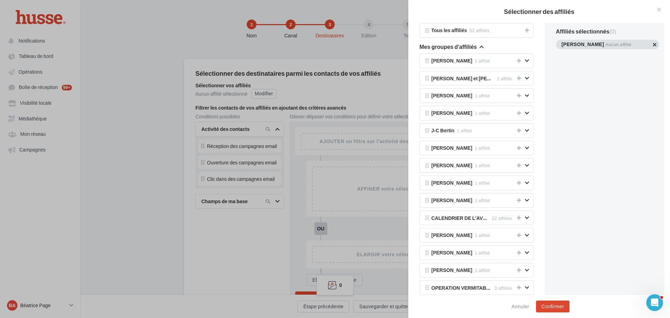
click at [561, 53] on button "button" at bounding box center [561, 53] width 0 height 0
click at [656, 42] on div "Pauline Chatelain Aucun affilié" at bounding box center [607, 44] width 103 height 9
click at [561, 53] on button "button" at bounding box center [561, 53] width 0 height 0
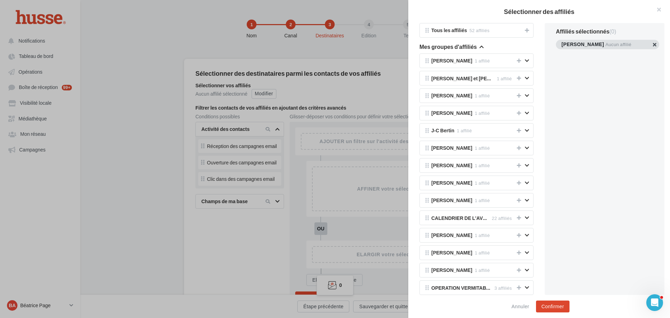
click at [561, 53] on button "button" at bounding box center [561, 53] width 0 height 0
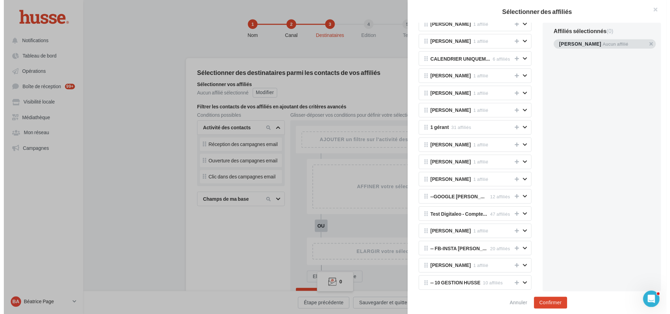
scroll to position [872, 0]
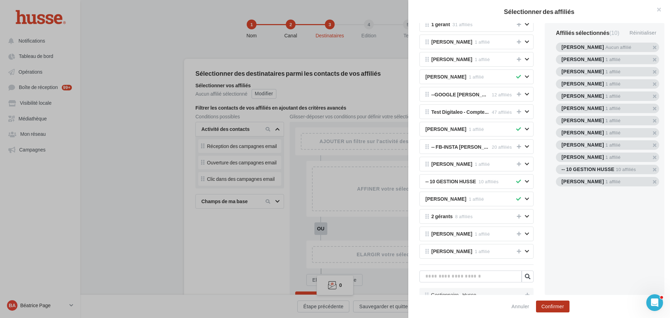
click at [552, 307] on button "Confirmer" at bounding box center [553, 306] width 34 height 12
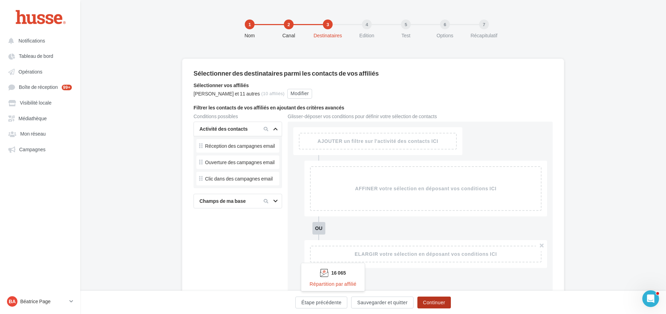
click at [434, 300] on button "Continuer" at bounding box center [434, 303] width 33 height 12
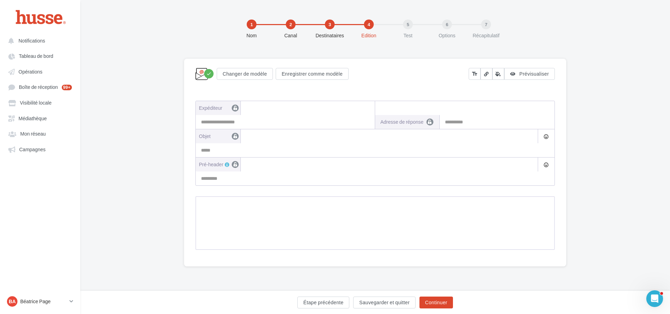
type input "**********"
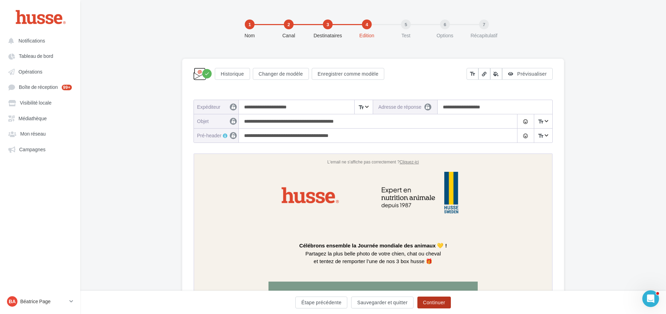
drag, startPoint x: 433, startPoint y: 302, endPoint x: 531, endPoint y: 163, distance: 169.8
click at [433, 302] on button "Continuer" at bounding box center [434, 303] width 33 height 12
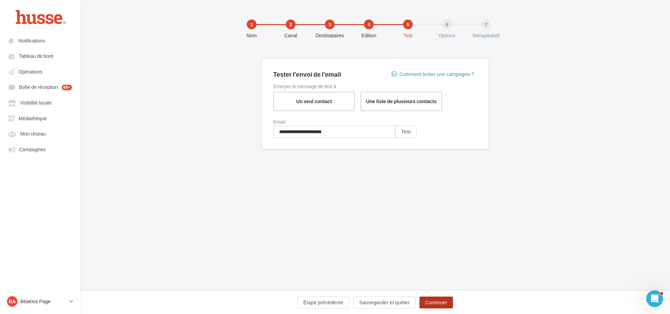
click at [437, 301] on button "Continuer" at bounding box center [435, 303] width 33 height 12
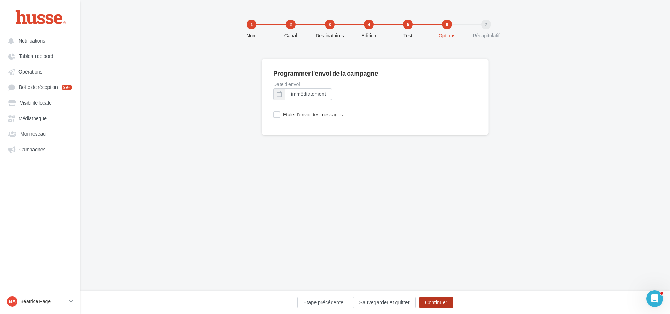
drag, startPoint x: 439, startPoint y: 303, endPoint x: 589, endPoint y: 118, distance: 238.4
click at [440, 303] on button "Continuer" at bounding box center [435, 303] width 33 height 12
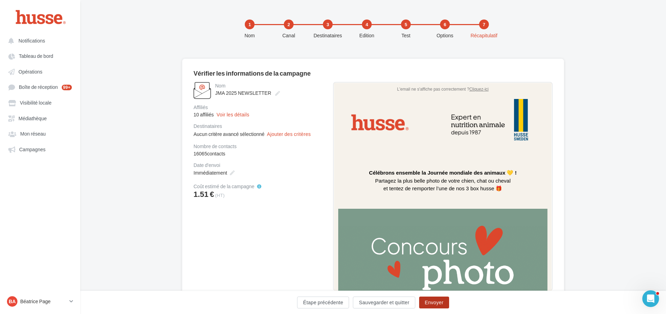
click at [433, 302] on button "Envoyer" at bounding box center [434, 303] width 30 height 12
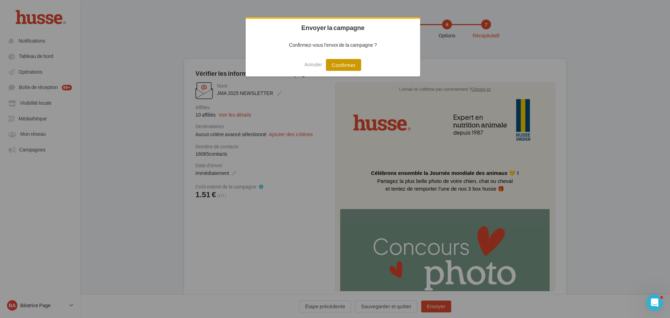
click at [344, 64] on button "Confirmer" at bounding box center [343, 65] width 35 height 12
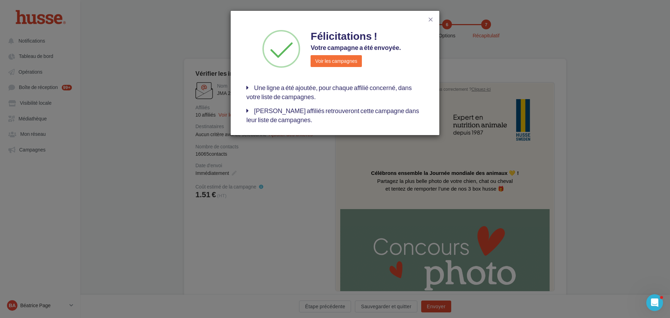
drag, startPoint x: 140, startPoint y: 69, endPoint x: 150, endPoint y: 57, distance: 15.9
click at [142, 70] on div "close Félicitations ! Votre campagne a été envoyée. Voir les campagnes Une lign…" at bounding box center [335, 159] width 670 height 318
